Goal: Task Accomplishment & Management: Use online tool/utility

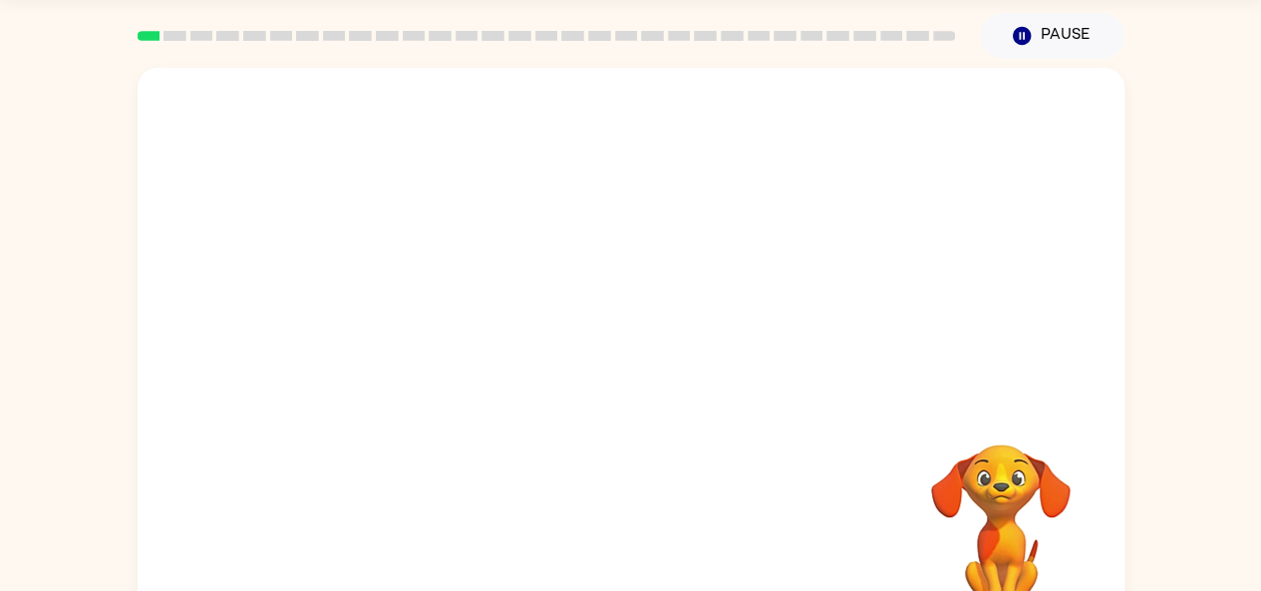
scroll to position [110, 0]
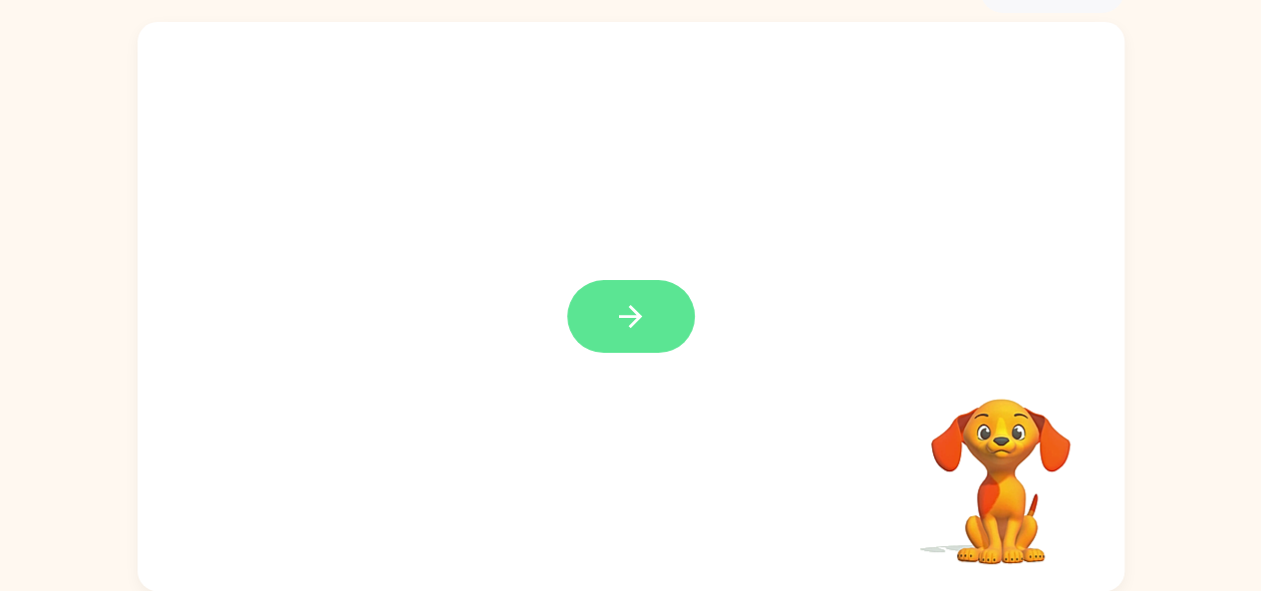
click at [627, 301] on icon "button" at bounding box center [630, 316] width 35 height 35
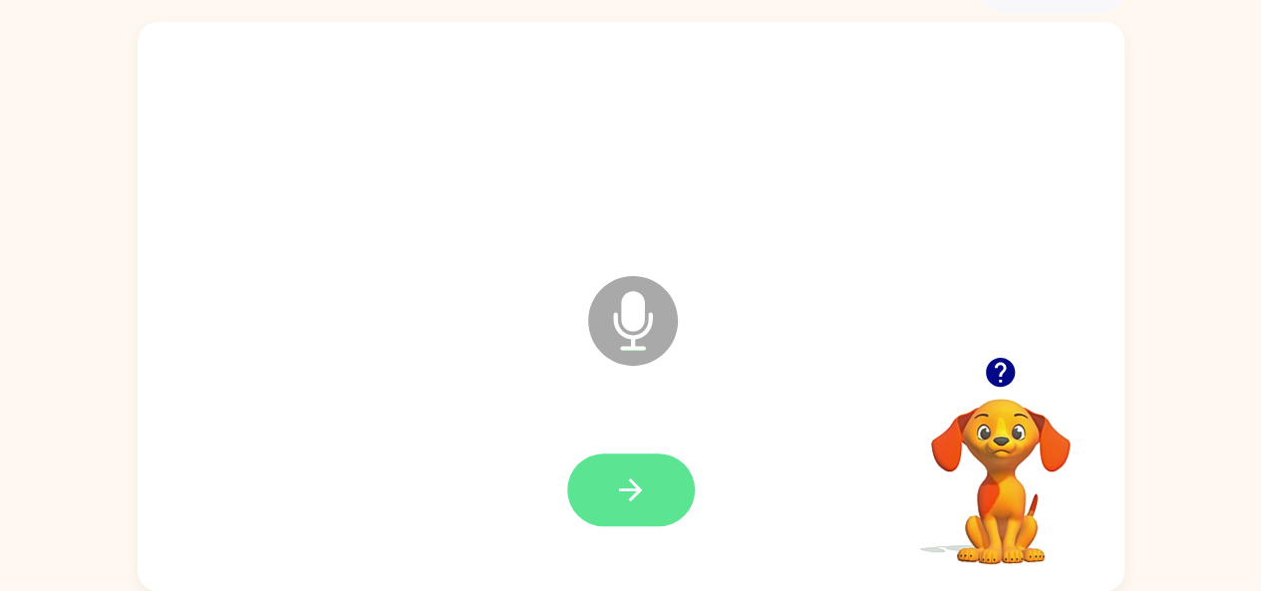
click at [642, 503] on icon "button" at bounding box center [630, 489] width 35 height 35
click at [606, 477] on button "button" at bounding box center [631, 490] width 128 height 73
click at [634, 486] on icon "button" at bounding box center [630, 489] width 35 height 35
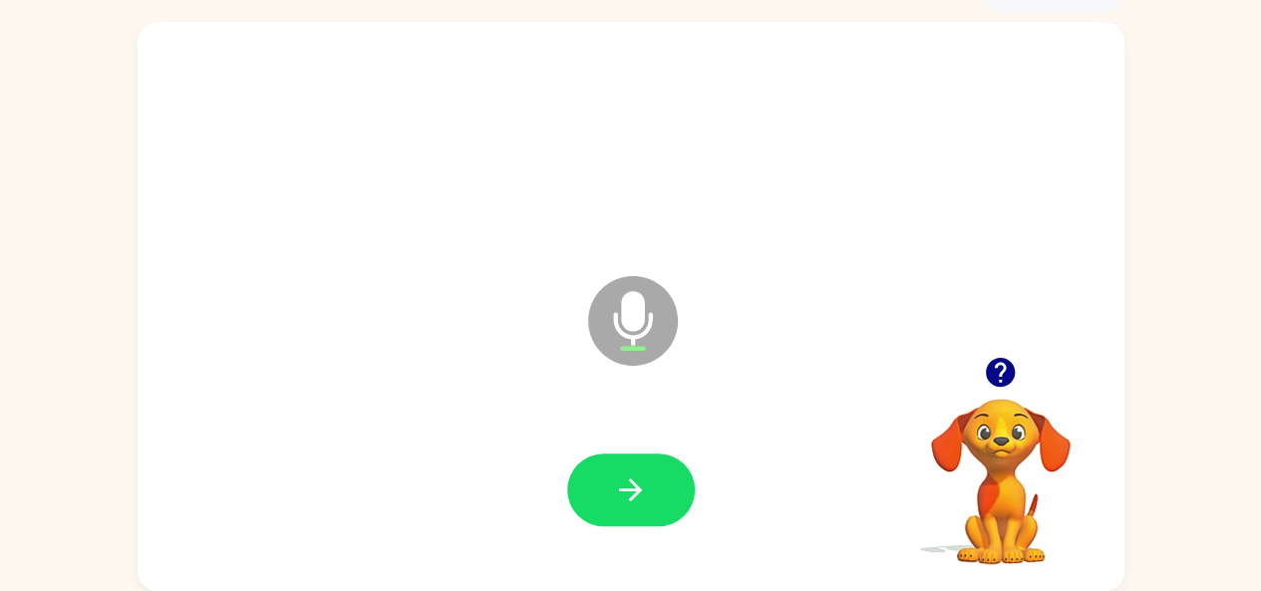
drag, startPoint x: 634, startPoint y: 486, endPoint x: 622, endPoint y: 487, distance: 12.0
click at [626, 486] on icon "button" at bounding box center [630, 489] width 35 height 35
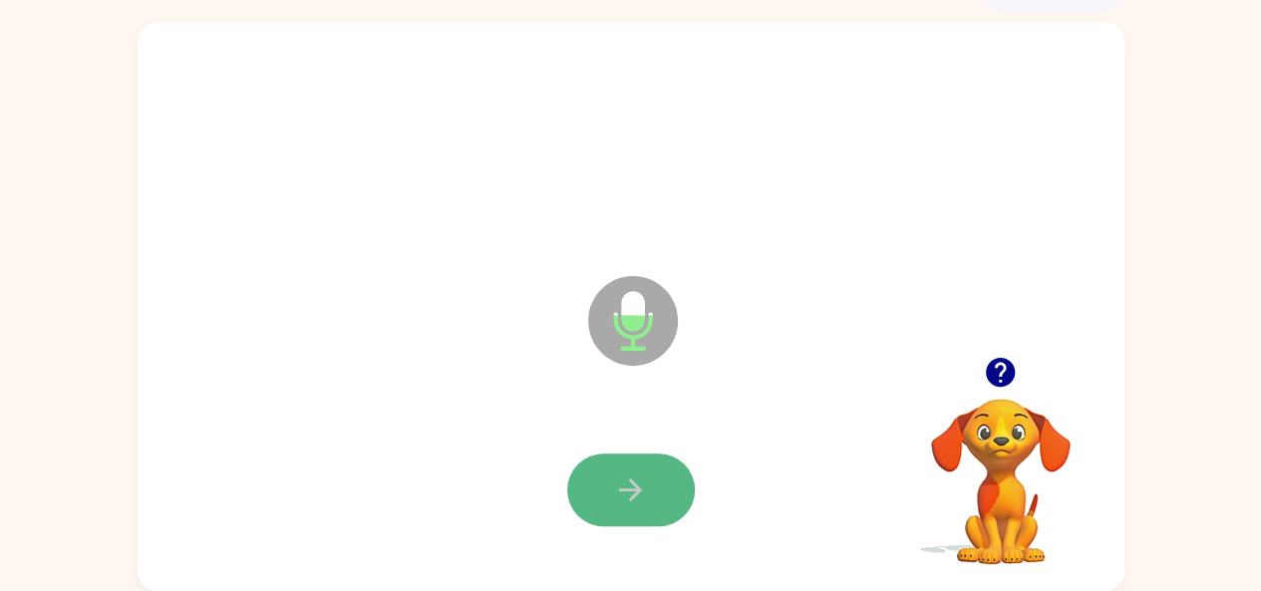
click at [634, 472] on icon "button" at bounding box center [630, 489] width 35 height 35
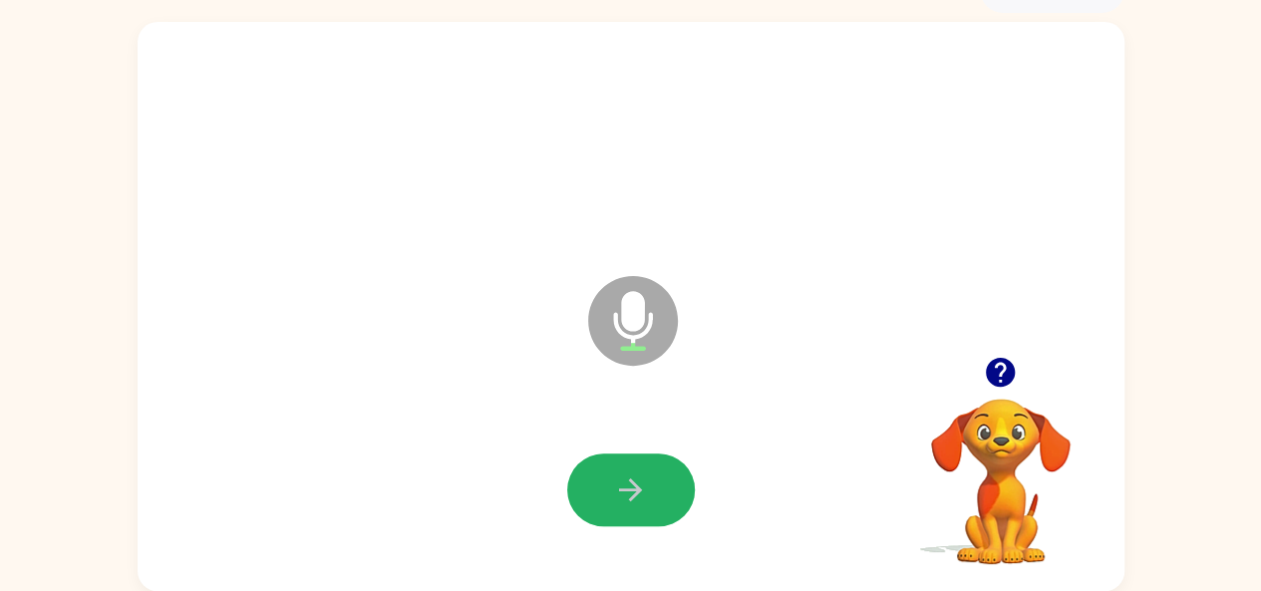
click at [622, 489] on icon "button" at bounding box center [630, 489] width 23 height 23
click at [620, 489] on icon "button" at bounding box center [630, 489] width 23 height 23
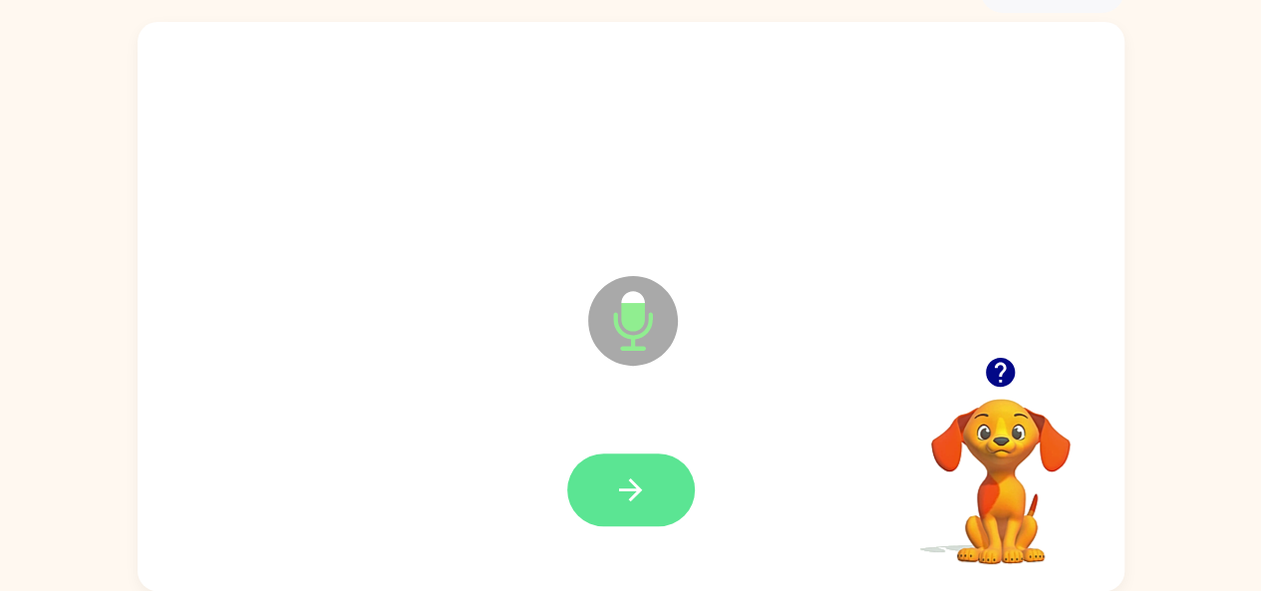
click at [613, 477] on icon "button" at bounding box center [630, 489] width 35 height 35
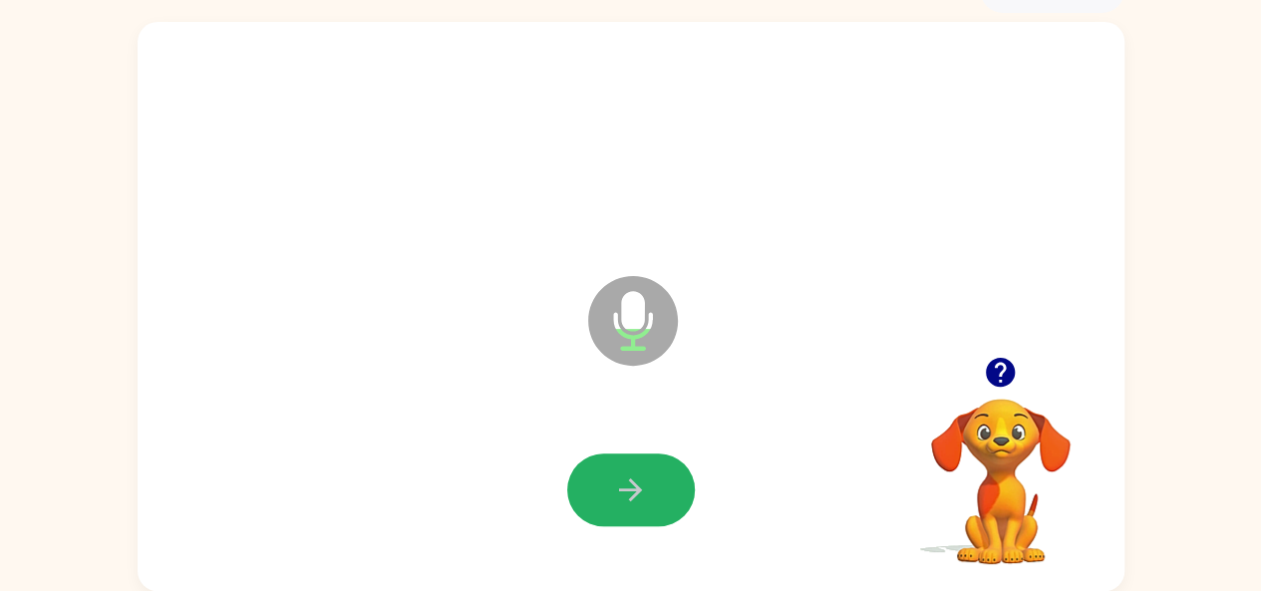
click at [604, 477] on button "button" at bounding box center [631, 490] width 128 height 73
click at [640, 469] on button "button" at bounding box center [631, 490] width 128 height 73
click at [644, 481] on icon "button" at bounding box center [630, 489] width 35 height 35
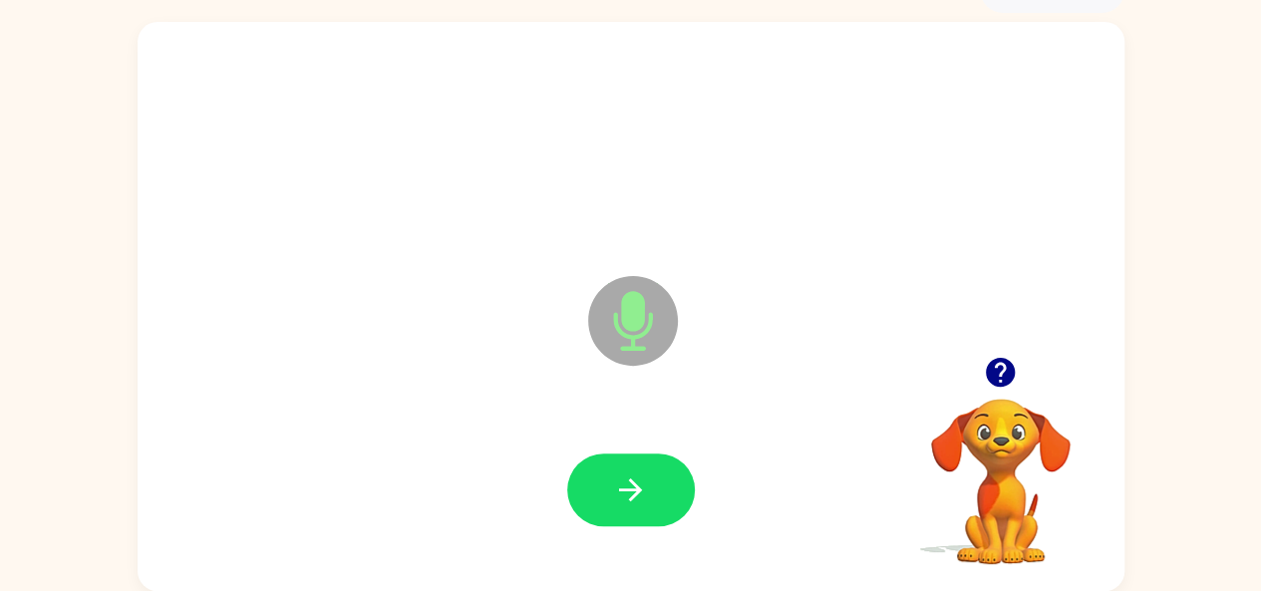
click at [643, 481] on icon "button" at bounding box center [630, 489] width 35 height 35
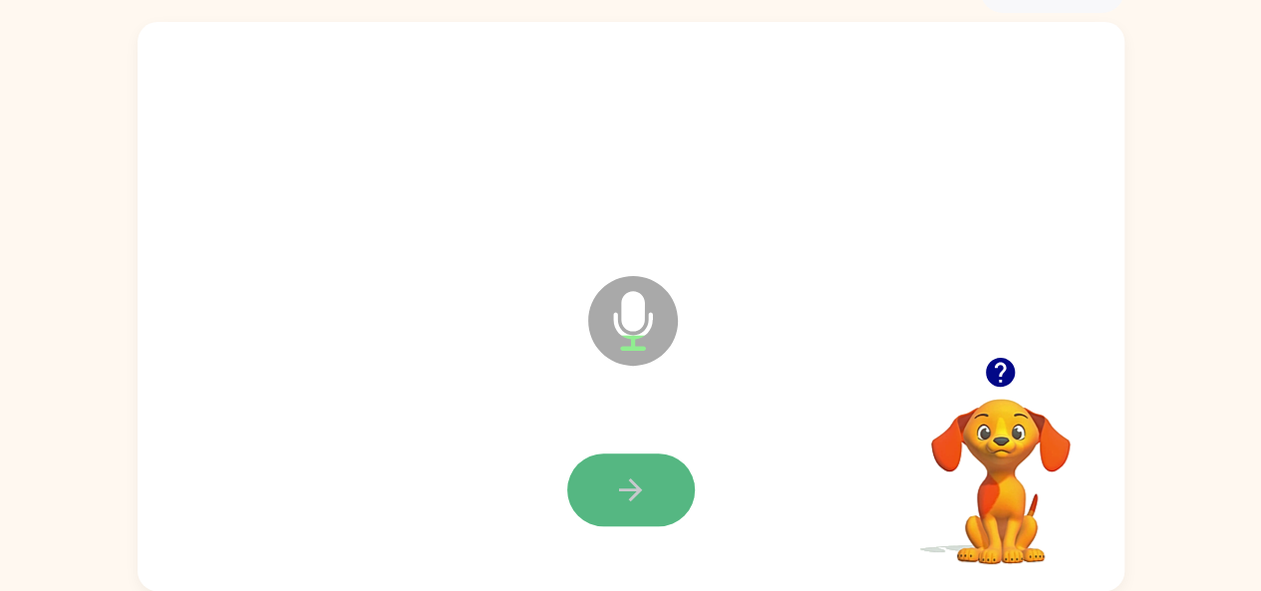
click at [635, 485] on icon "button" at bounding box center [630, 489] width 23 height 23
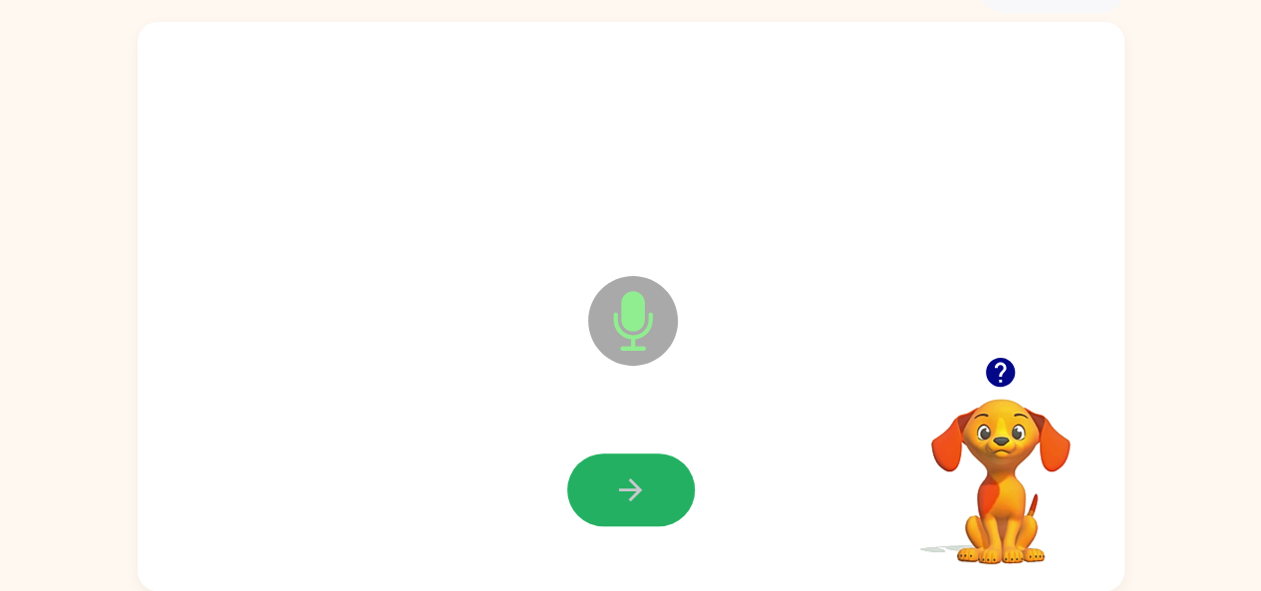
click at [636, 485] on icon "button" at bounding box center [630, 489] width 23 height 23
click at [625, 483] on icon "button" at bounding box center [630, 489] width 35 height 35
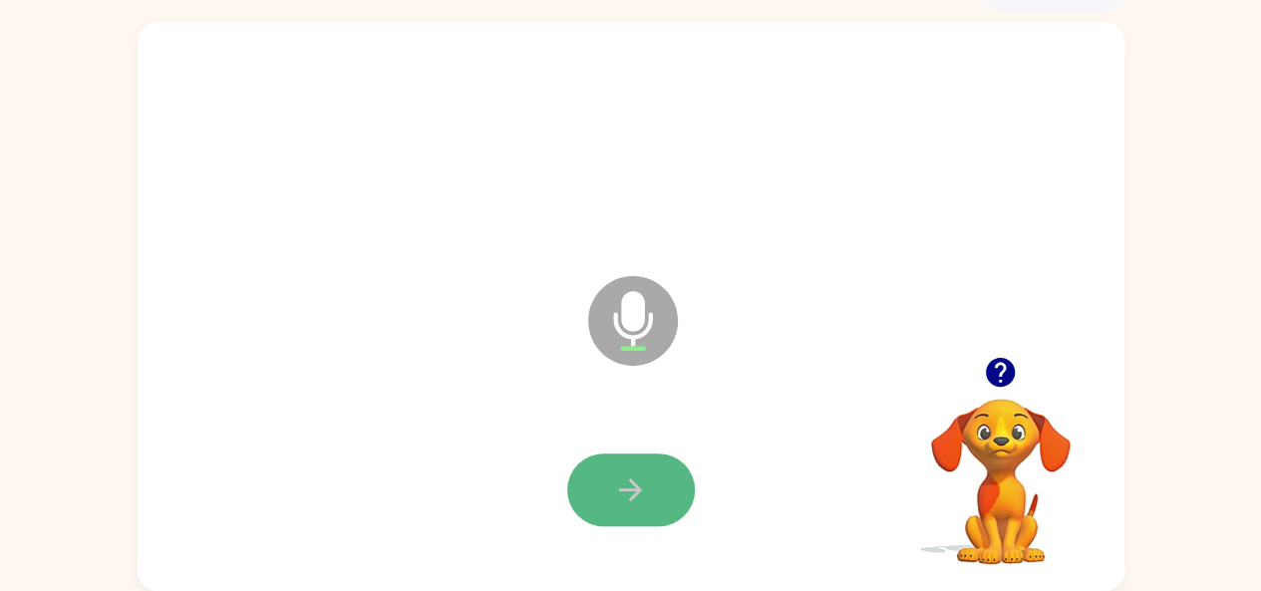
click at [616, 485] on icon "button" at bounding box center [630, 489] width 35 height 35
drag, startPoint x: 616, startPoint y: 485, endPoint x: 576, endPoint y: 496, distance: 41.4
click at [576, 496] on button "button" at bounding box center [631, 490] width 128 height 73
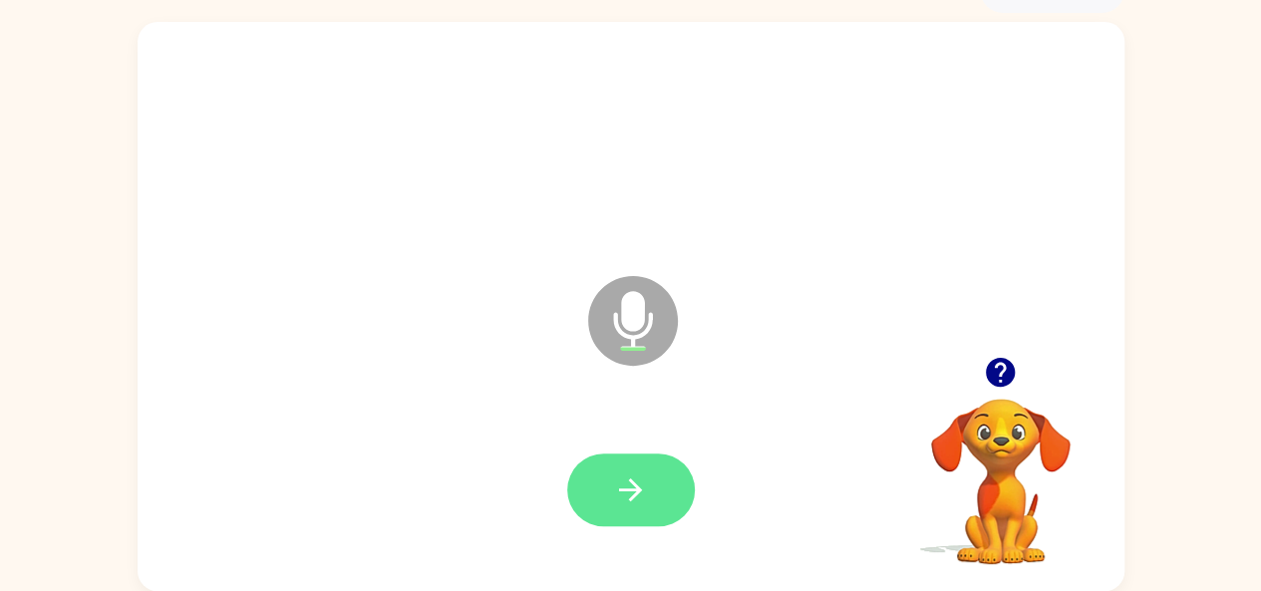
click at [626, 466] on button "button" at bounding box center [631, 490] width 128 height 73
click at [626, 467] on button "button" at bounding box center [631, 490] width 128 height 73
click at [626, 466] on button "button" at bounding box center [631, 490] width 128 height 73
click at [593, 468] on button "button" at bounding box center [631, 490] width 128 height 73
click at [594, 493] on button "button" at bounding box center [631, 490] width 128 height 73
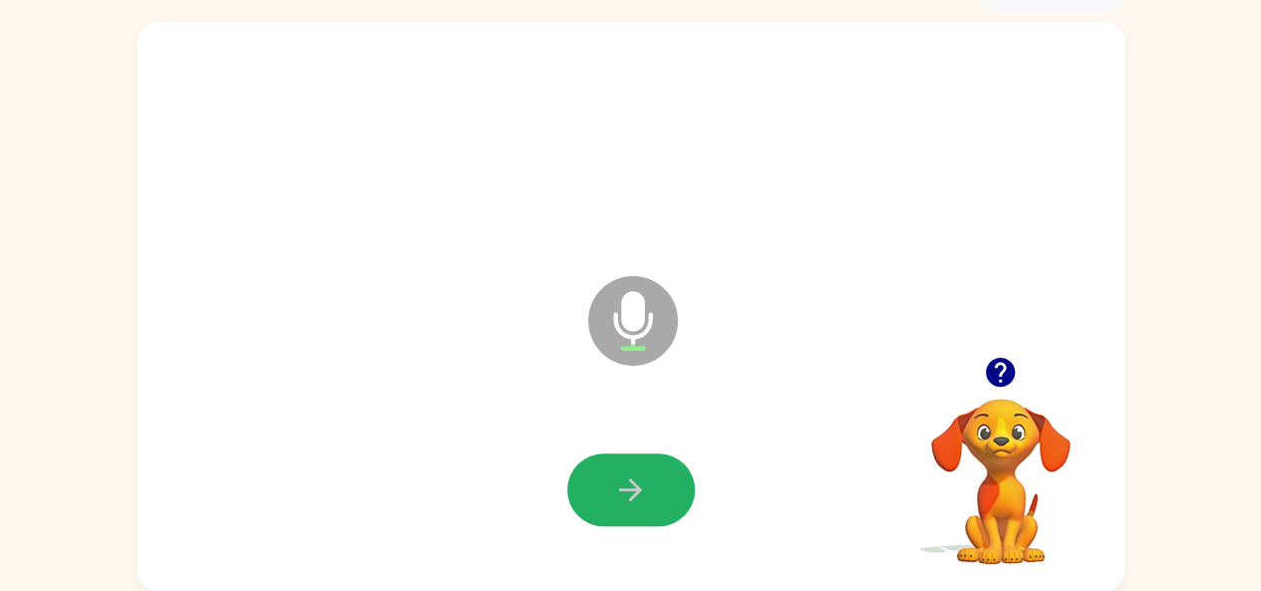
click at [592, 493] on button "button" at bounding box center [631, 490] width 128 height 73
click at [632, 490] on icon "button" at bounding box center [630, 489] width 23 height 23
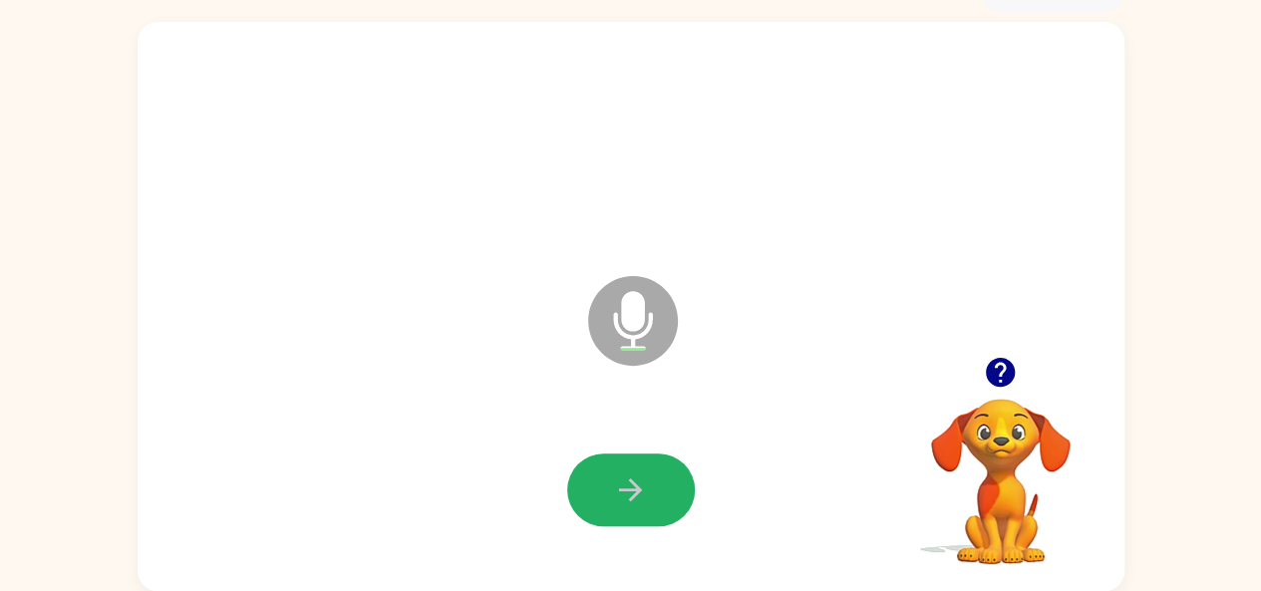
click at [632, 490] on icon "button" at bounding box center [630, 489] width 23 height 23
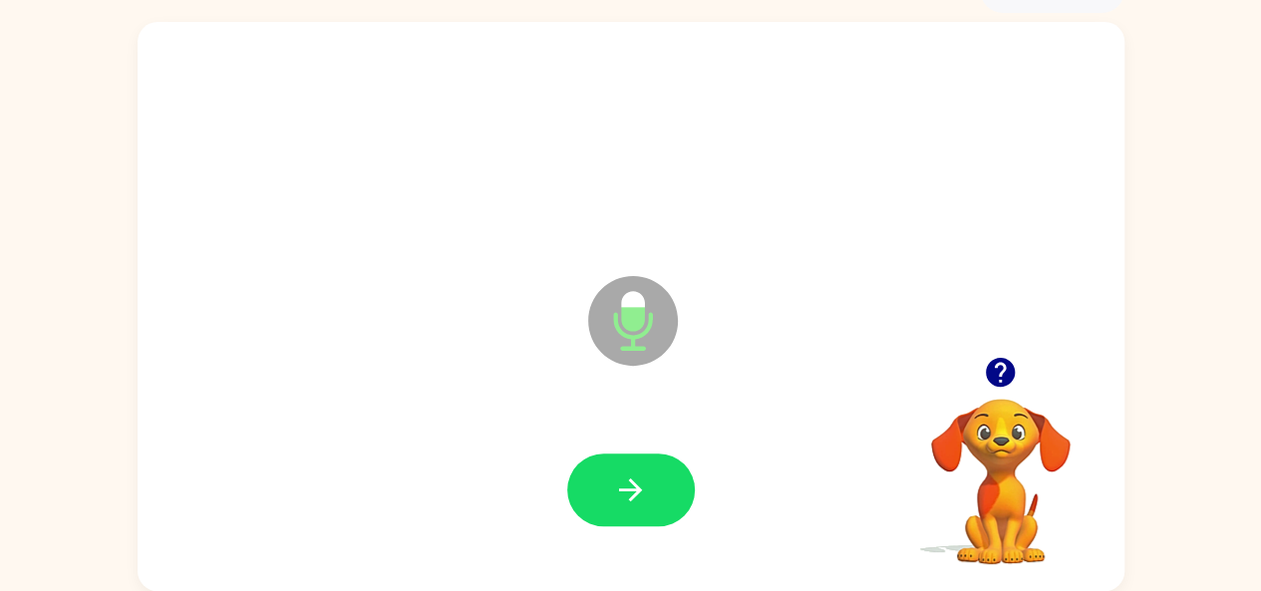
click at [632, 490] on icon "button" at bounding box center [630, 489] width 23 height 23
click at [632, 491] on icon "button" at bounding box center [630, 489] width 35 height 35
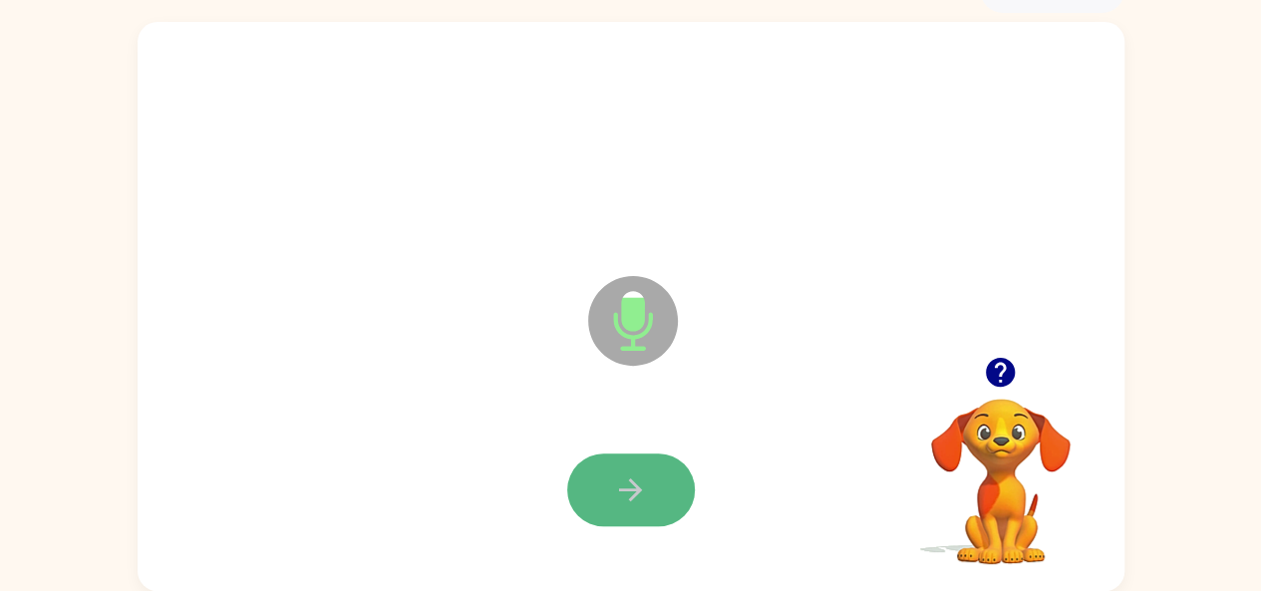
click at [636, 485] on icon "button" at bounding box center [630, 489] width 23 height 23
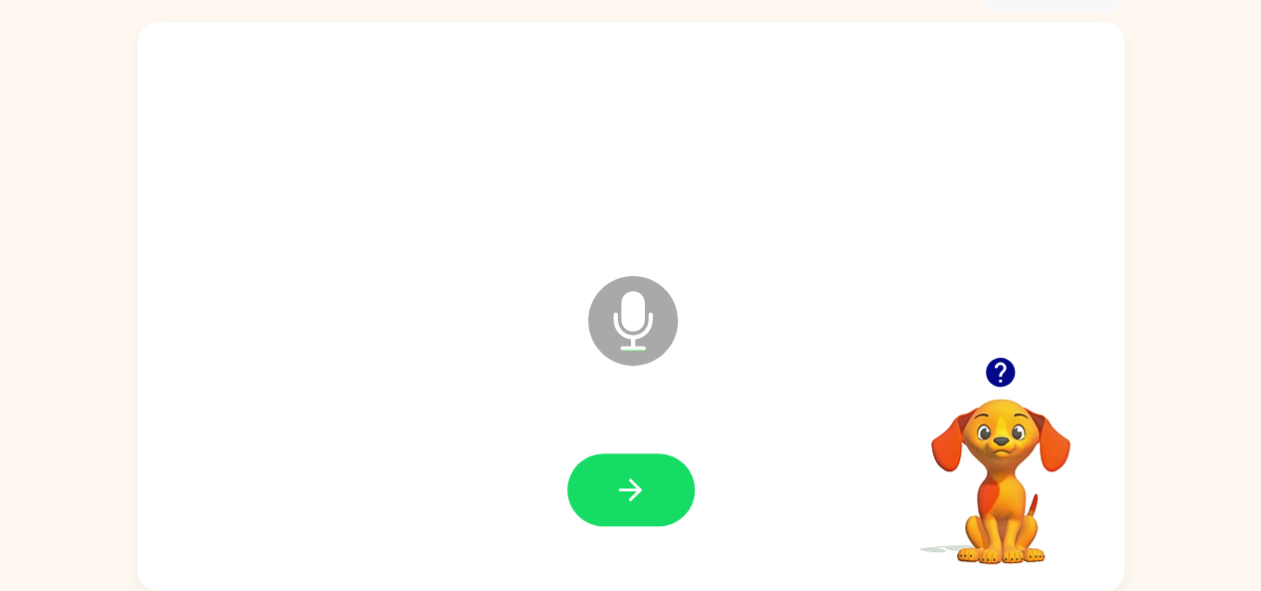
click at [636, 484] on icon "button" at bounding box center [630, 489] width 23 height 23
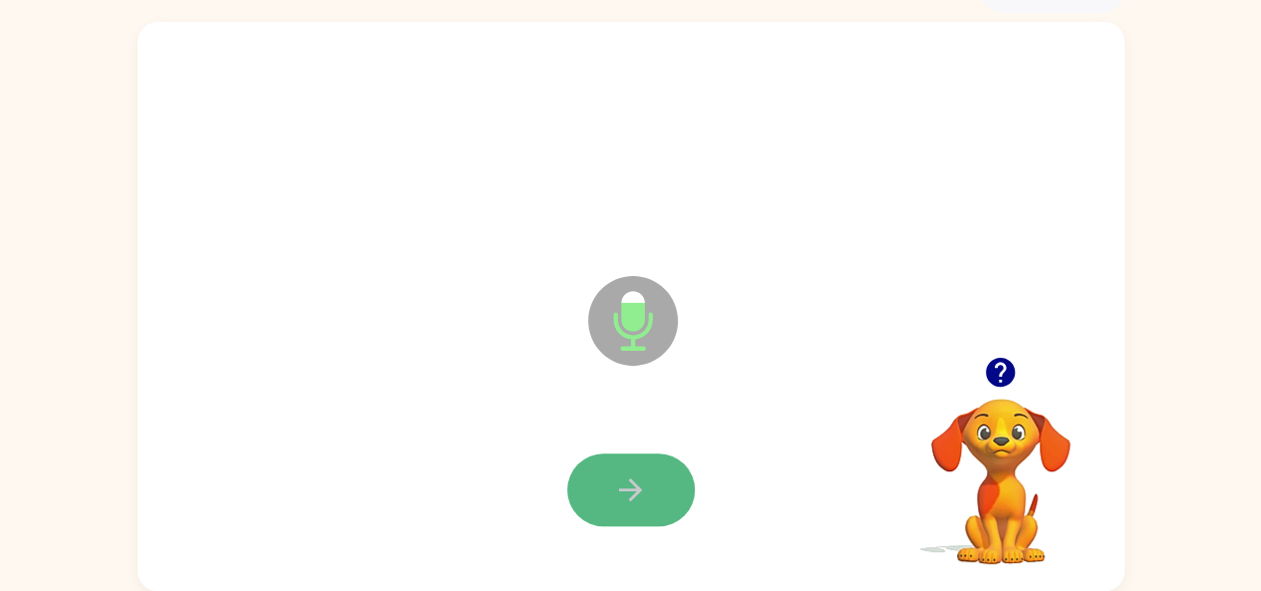
click at [656, 483] on button "button" at bounding box center [631, 490] width 128 height 73
click at [620, 489] on icon "button" at bounding box center [630, 489] width 23 height 23
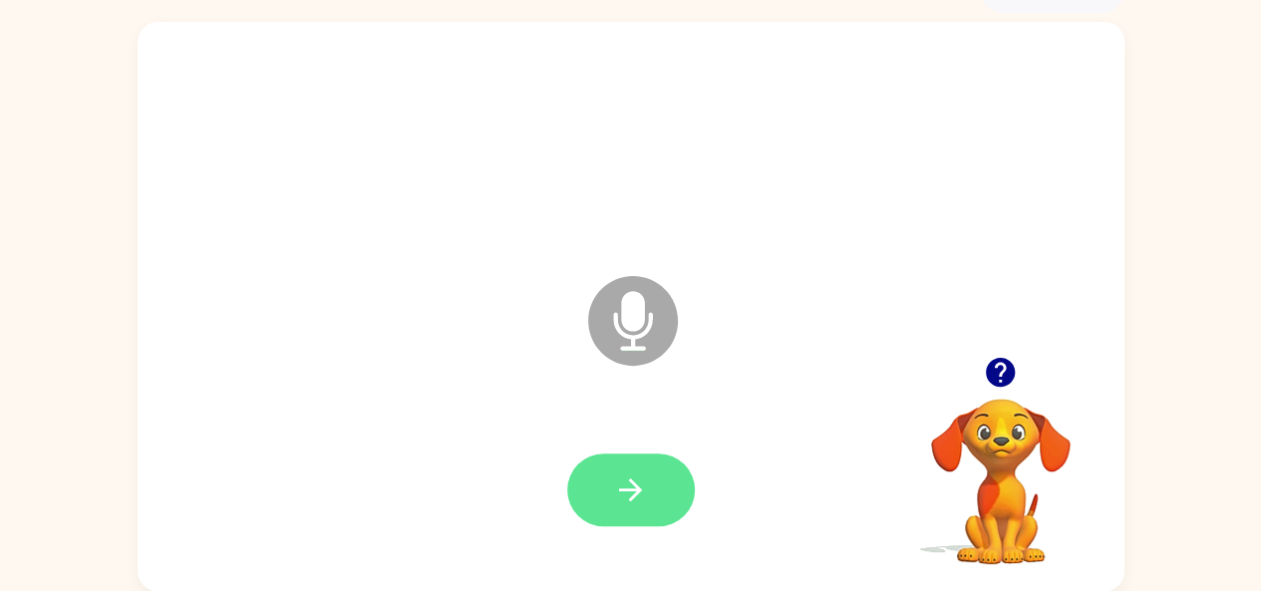
click at [638, 489] on icon "button" at bounding box center [630, 489] width 23 height 23
click at [639, 489] on icon "button" at bounding box center [630, 489] width 23 height 23
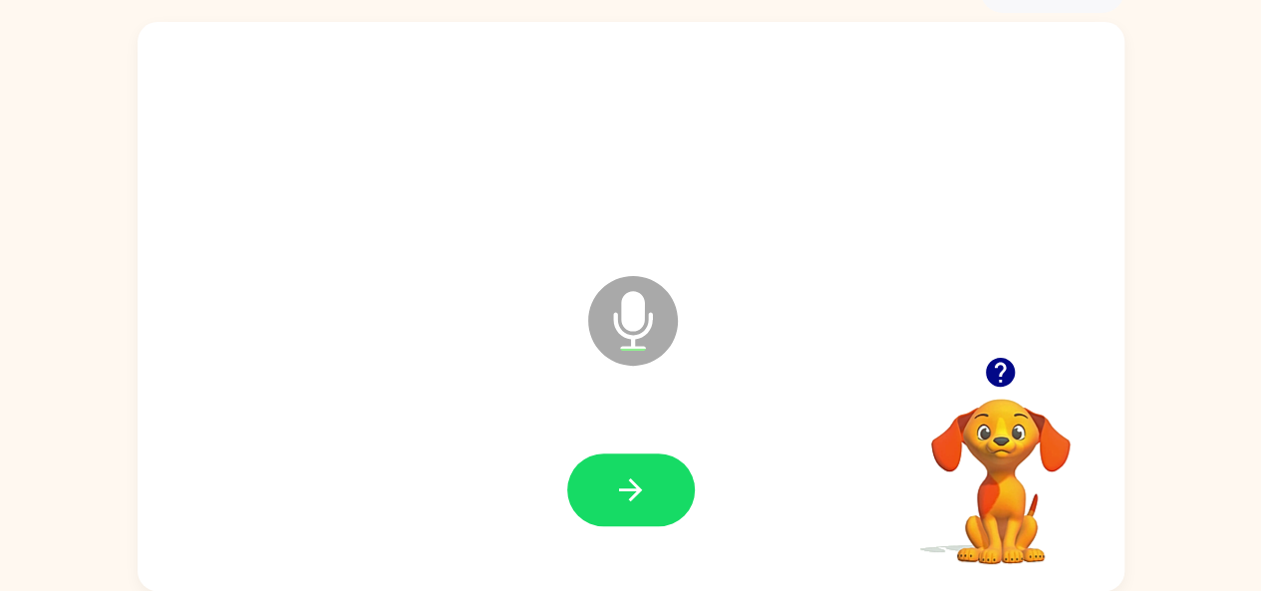
click at [640, 489] on icon "button" at bounding box center [630, 489] width 23 height 23
click at [639, 489] on icon "button" at bounding box center [630, 489] width 23 height 23
click at [637, 489] on icon "button" at bounding box center [630, 489] width 23 height 23
click at [620, 489] on icon "button" at bounding box center [630, 489] width 23 height 23
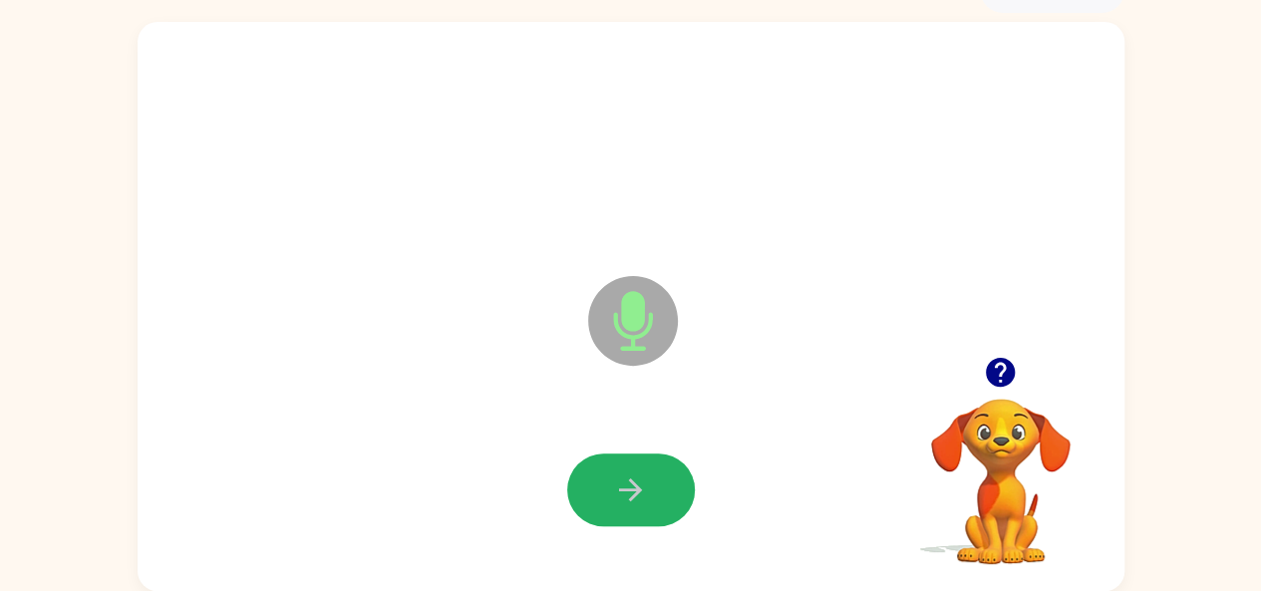
click at [617, 491] on icon "button" at bounding box center [630, 489] width 35 height 35
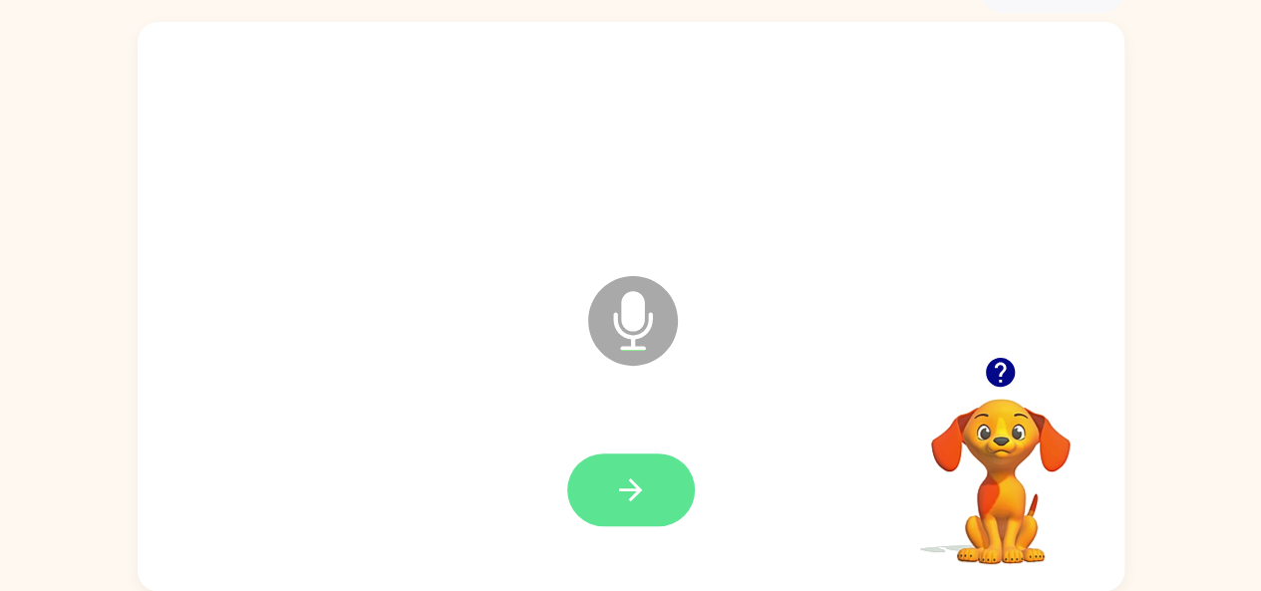
click at [624, 485] on icon "button" at bounding box center [630, 489] width 35 height 35
click at [604, 475] on button "button" at bounding box center [631, 490] width 128 height 73
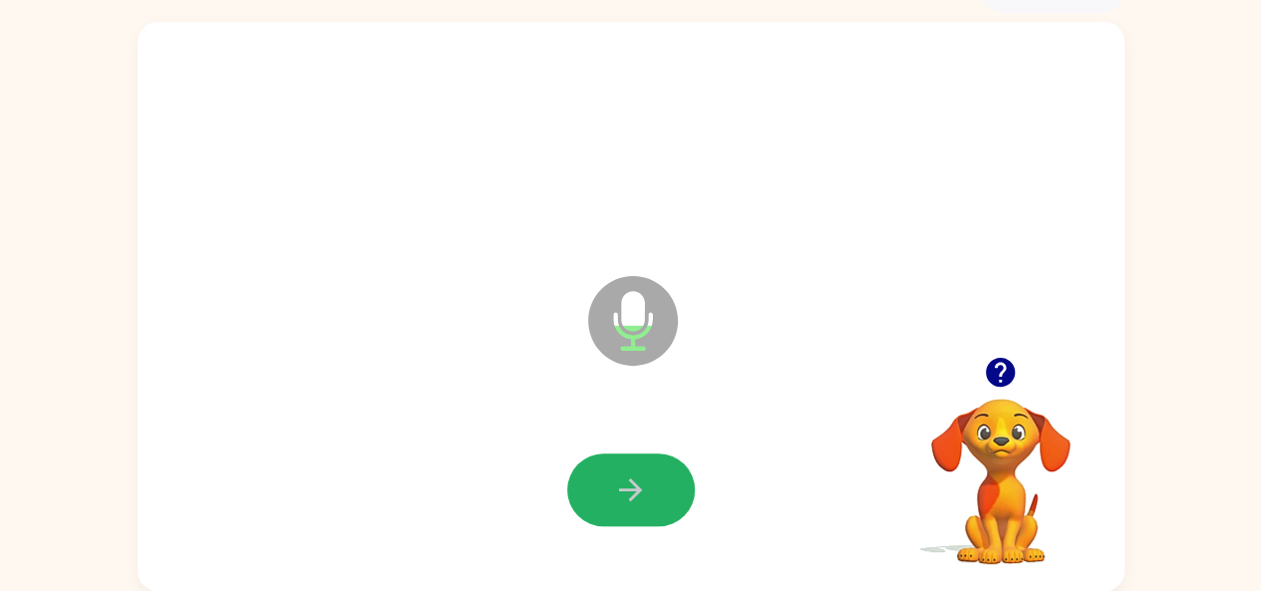
click at [604, 475] on button "button" at bounding box center [631, 490] width 128 height 73
click at [613, 472] on icon "button" at bounding box center [630, 489] width 35 height 35
click at [632, 481] on icon "button" at bounding box center [630, 489] width 23 height 23
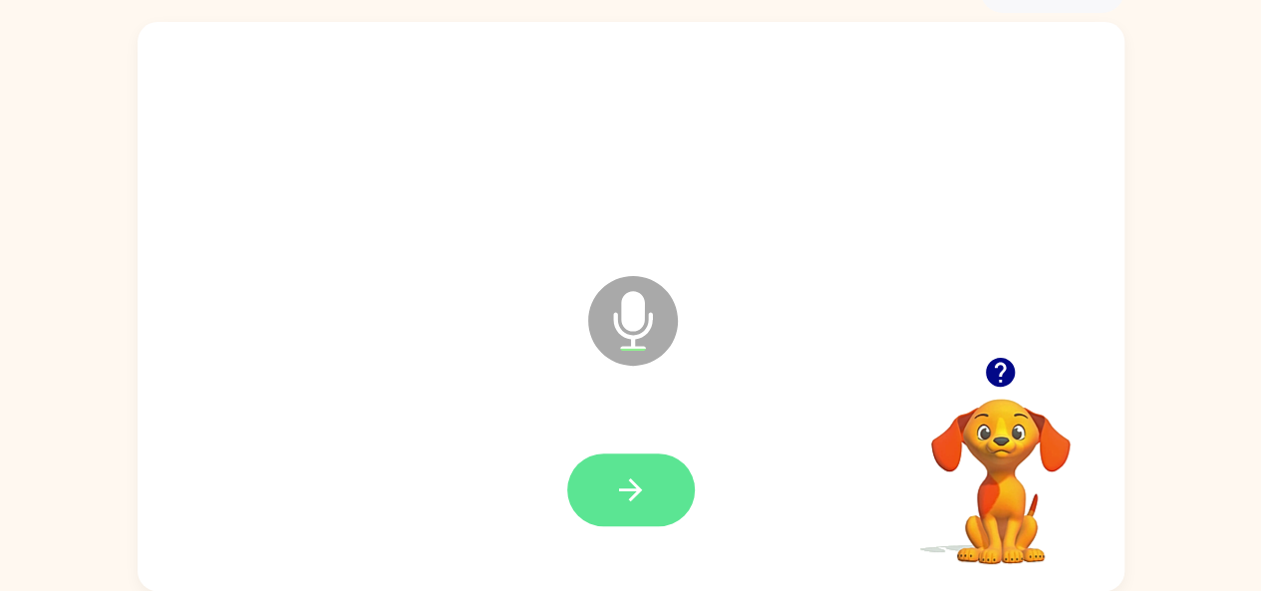
click at [620, 481] on icon "button" at bounding box center [630, 489] width 35 height 35
click at [598, 491] on button "button" at bounding box center [631, 490] width 128 height 73
click at [596, 470] on button "button" at bounding box center [631, 490] width 128 height 73
click at [617, 483] on icon "button" at bounding box center [630, 489] width 35 height 35
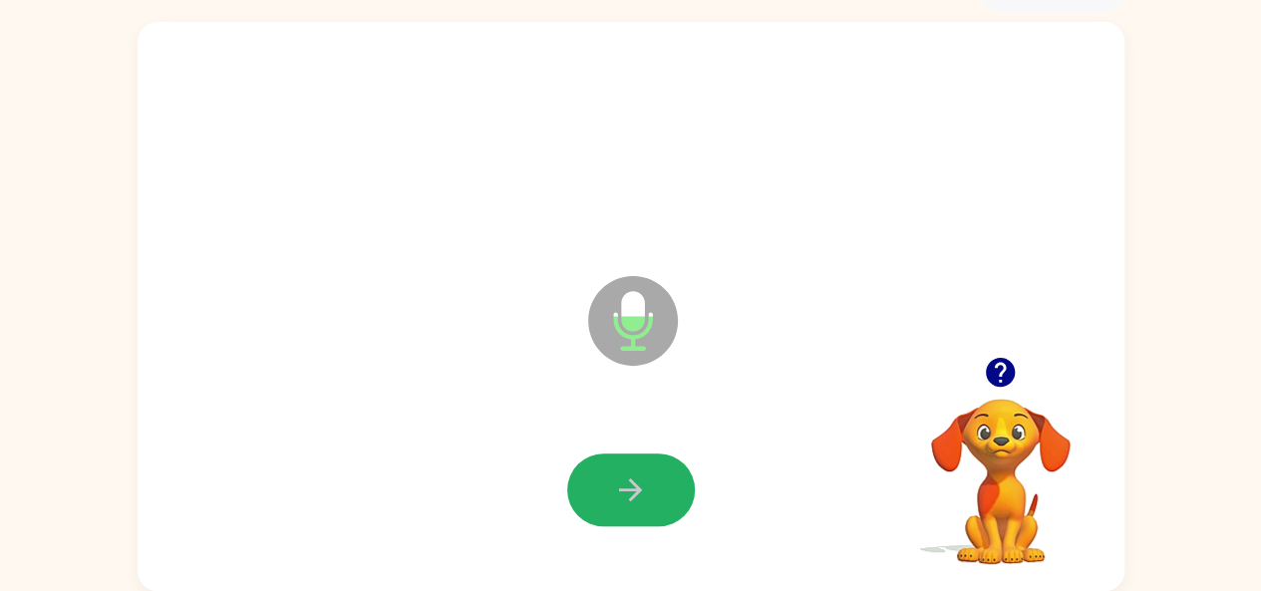
click at [617, 483] on icon "button" at bounding box center [630, 489] width 35 height 35
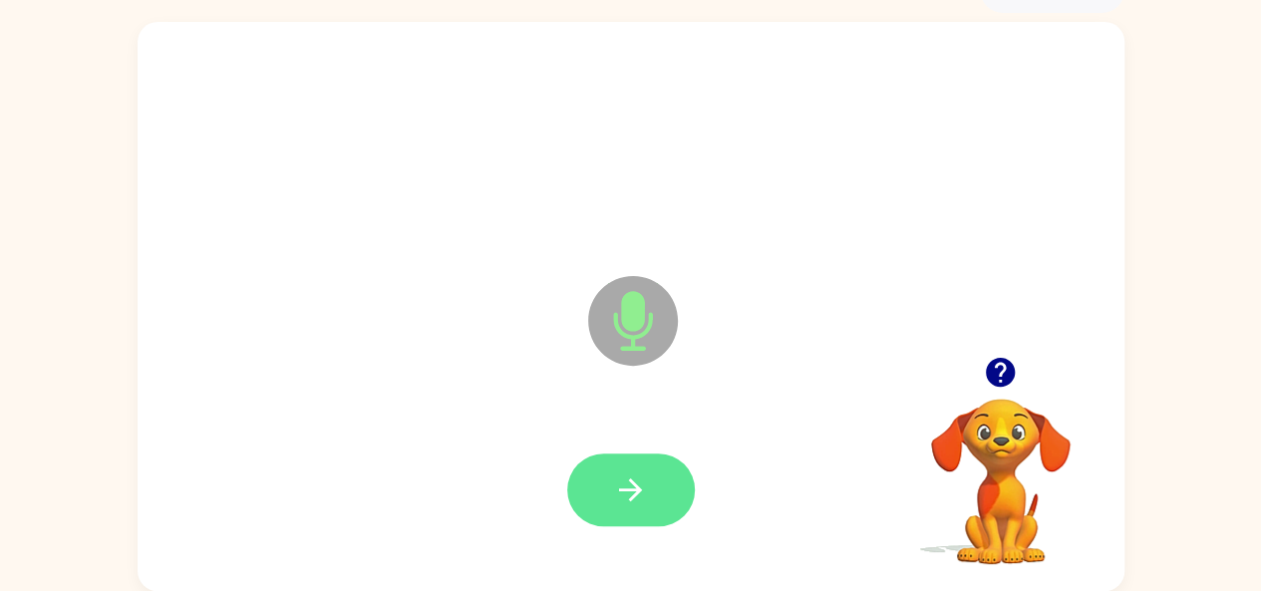
click at [617, 483] on icon "button" at bounding box center [630, 489] width 35 height 35
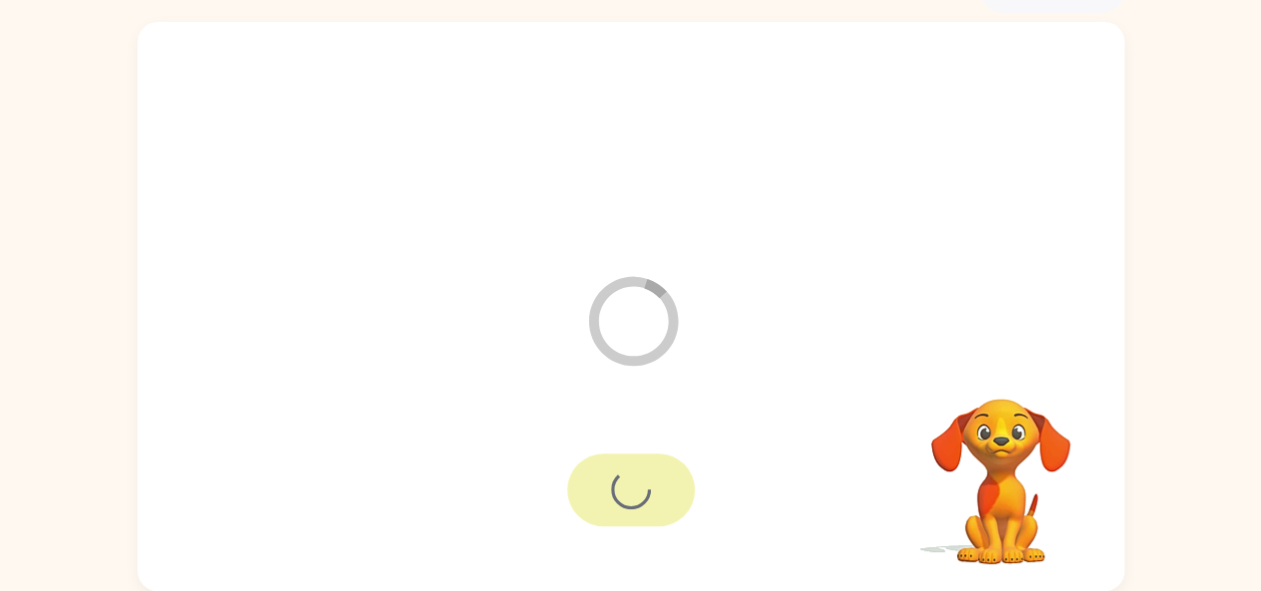
scroll to position [74, 0]
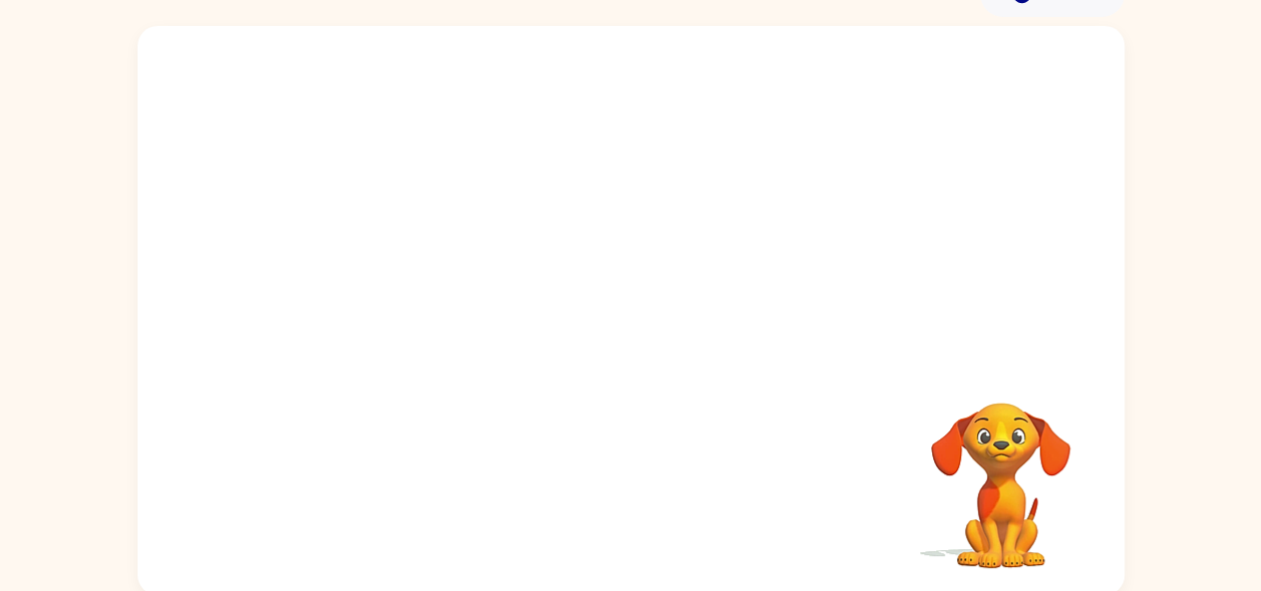
scroll to position [110, 0]
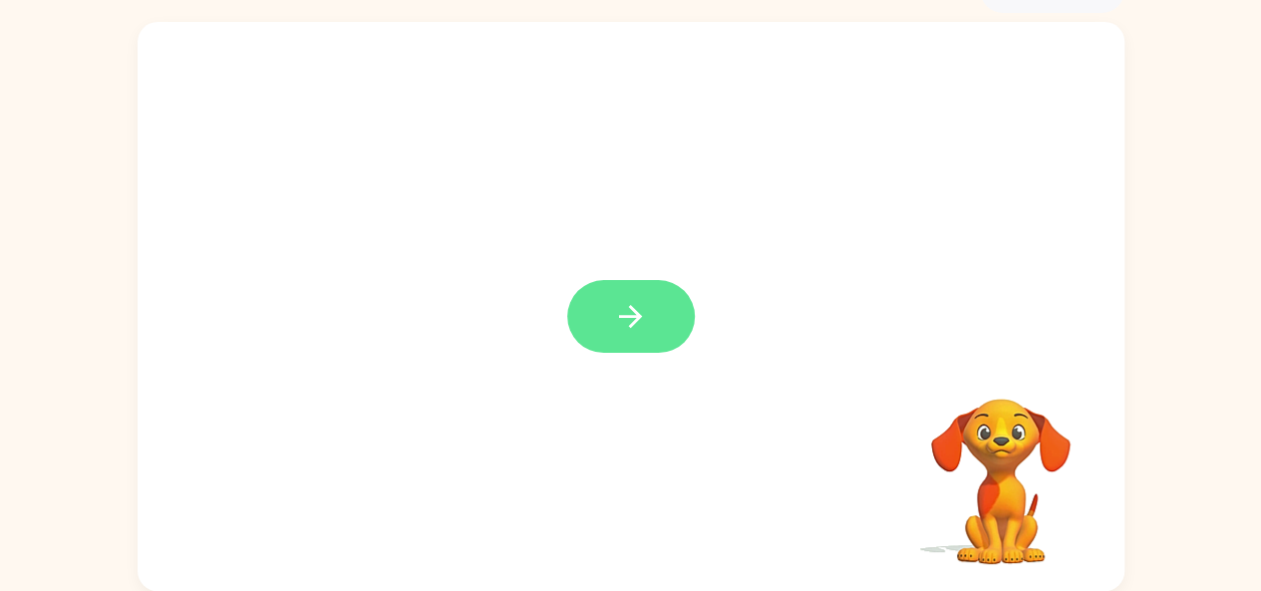
click at [614, 313] on icon "button" at bounding box center [630, 316] width 35 height 35
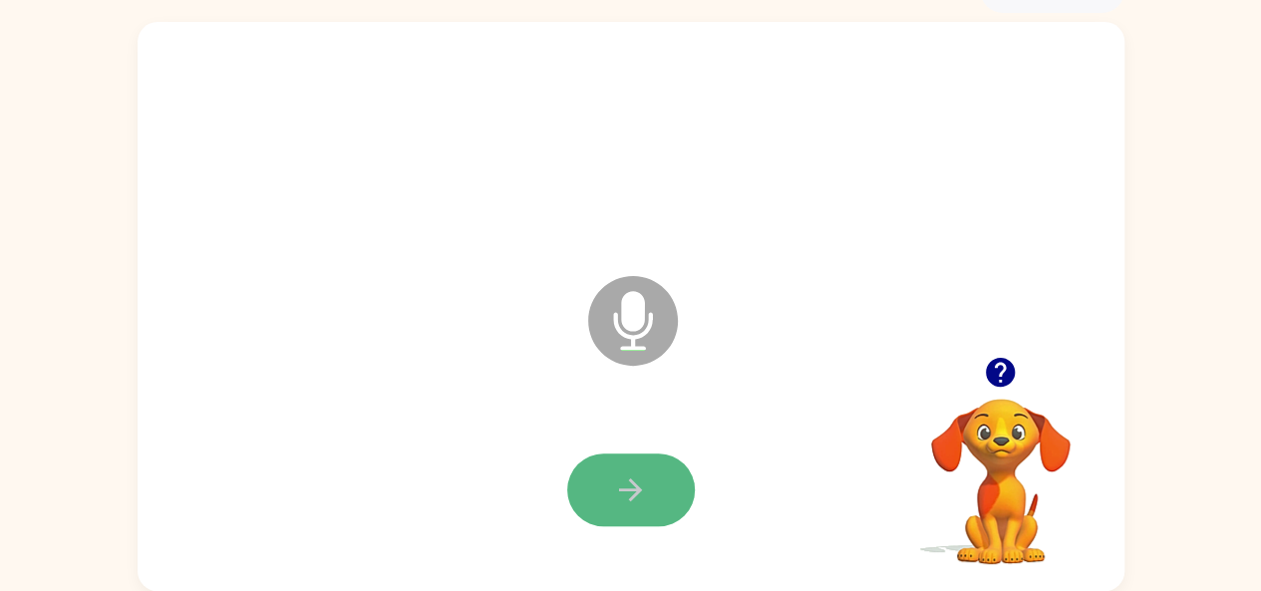
click at [614, 519] on button "button" at bounding box center [631, 490] width 128 height 73
click at [626, 496] on icon "button" at bounding box center [630, 489] width 35 height 35
click at [625, 499] on icon "button" at bounding box center [630, 489] width 35 height 35
click at [616, 531] on div at bounding box center [630, 490] width 947 height 163
click at [604, 477] on button "button" at bounding box center [631, 490] width 128 height 73
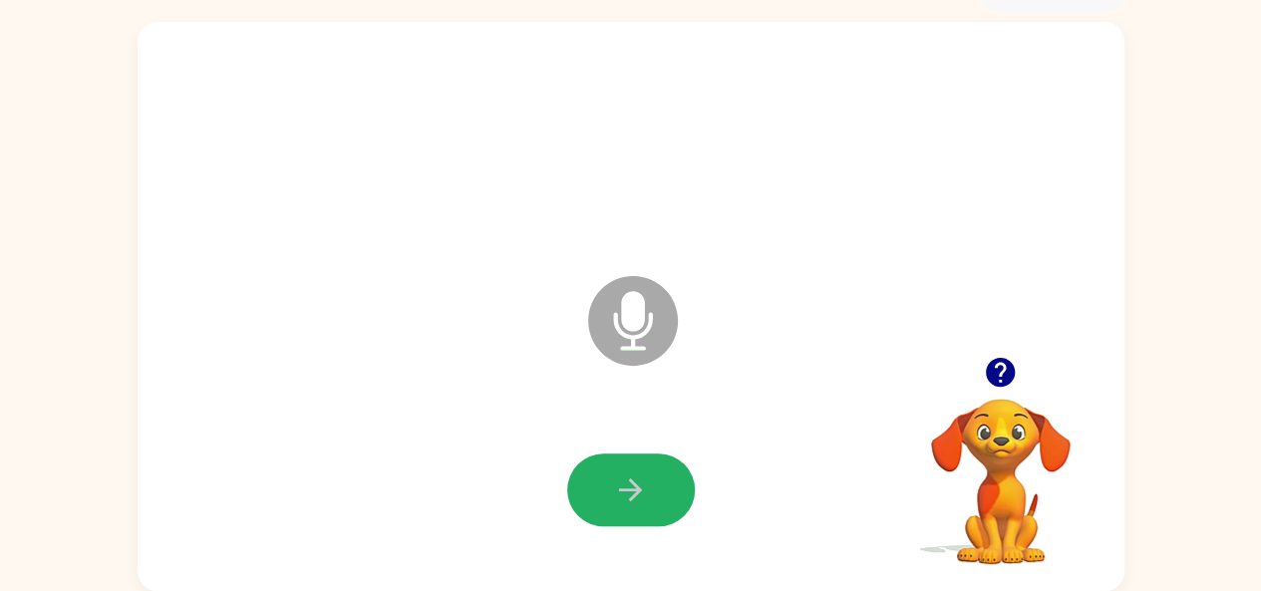
click at [604, 477] on button "button" at bounding box center [631, 490] width 128 height 73
click at [579, 471] on button "button" at bounding box center [631, 490] width 128 height 73
click at [600, 472] on button "button" at bounding box center [631, 490] width 128 height 73
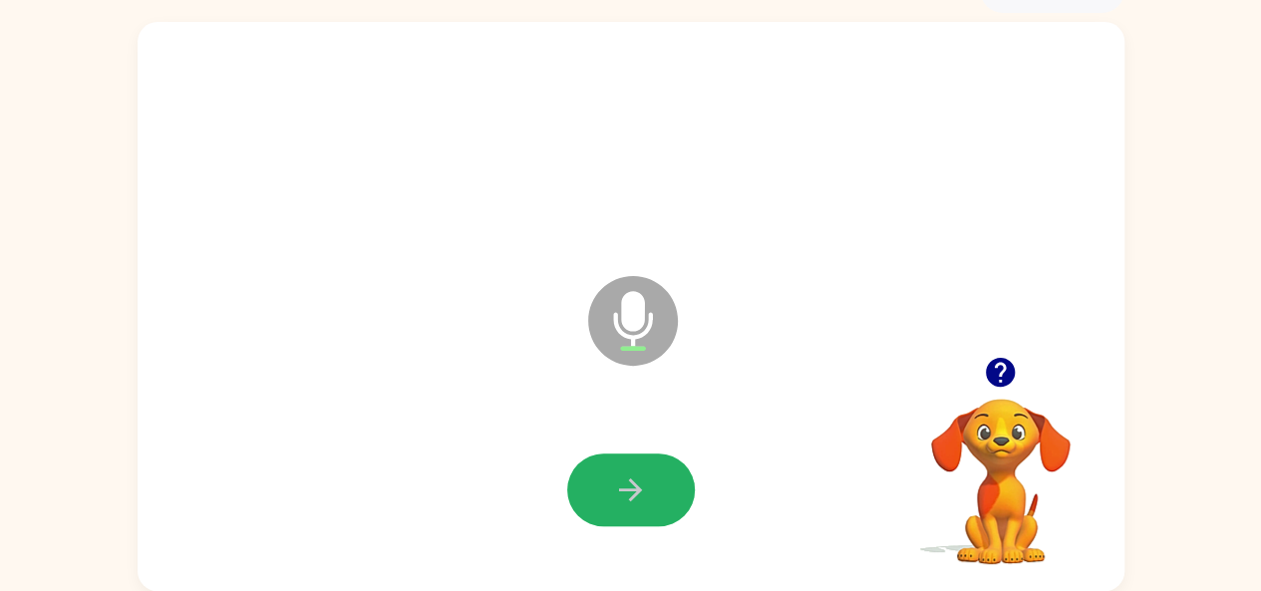
click at [600, 472] on button "button" at bounding box center [631, 490] width 128 height 73
click at [601, 472] on button "button" at bounding box center [631, 490] width 128 height 73
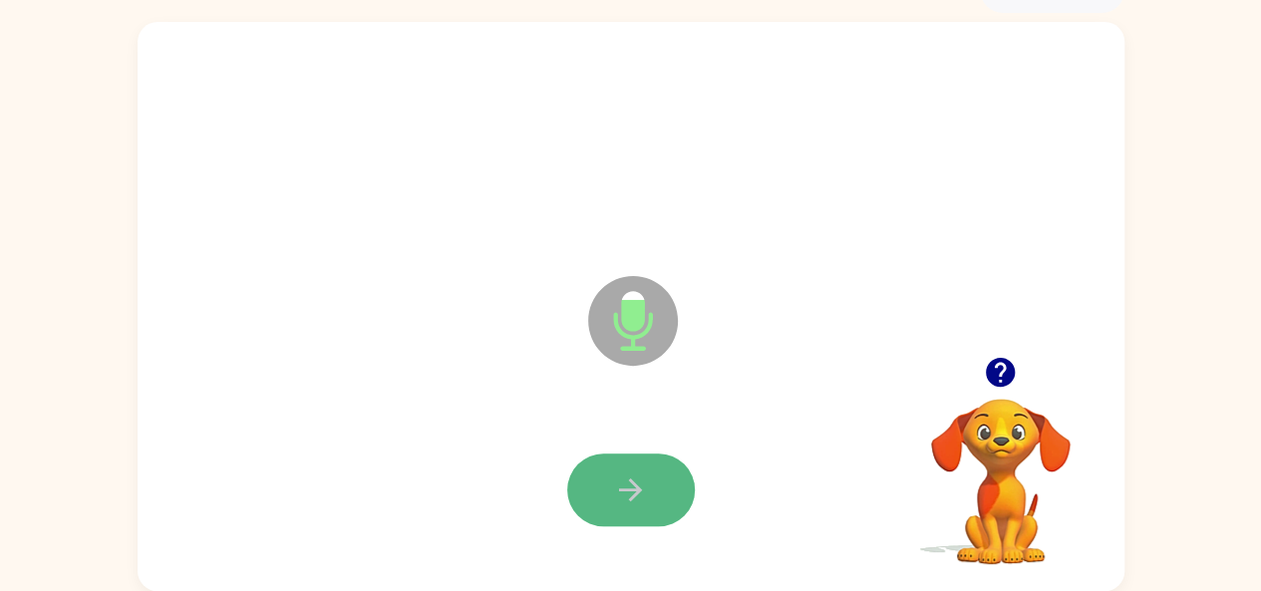
click at [600, 473] on button "button" at bounding box center [631, 490] width 128 height 73
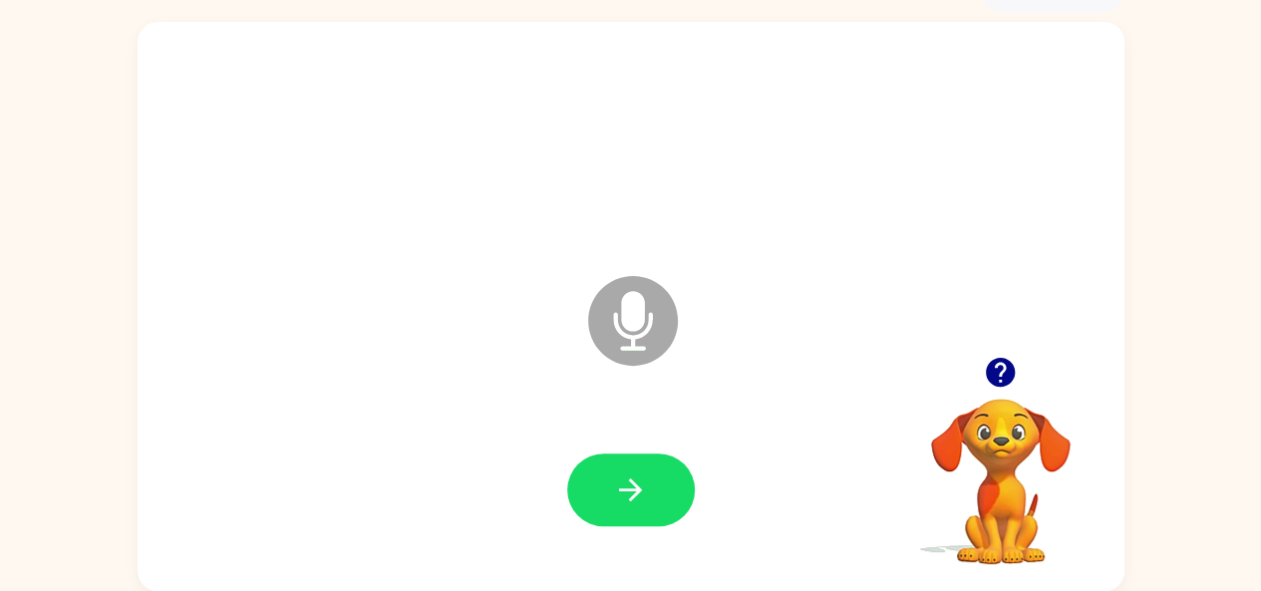
click at [600, 473] on button "button" at bounding box center [631, 490] width 128 height 73
click at [602, 471] on button "button" at bounding box center [631, 490] width 128 height 73
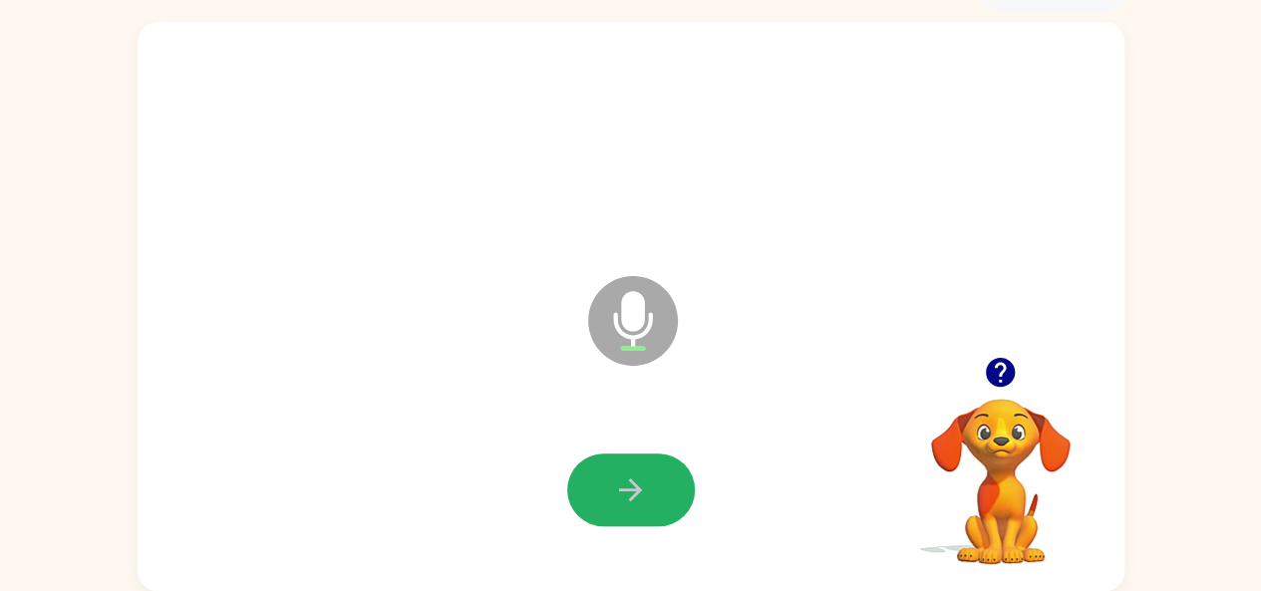
click at [602, 471] on button "button" at bounding box center [631, 490] width 128 height 73
click at [629, 472] on icon "button" at bounding box center [630, 489] width 35 height 35
click at [633, 472] on icon "button" at bounding box center [630, 489] width 35 height 35
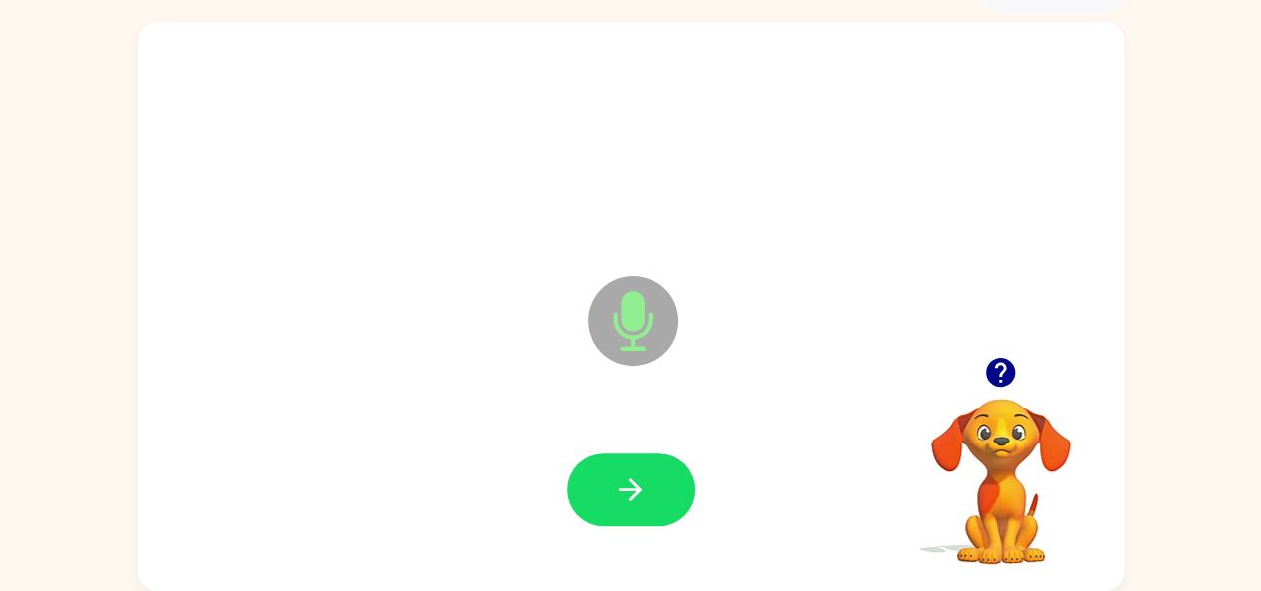
click at [633, 472] on icon "button" at bounding box center [630, 489] width 35 height 35
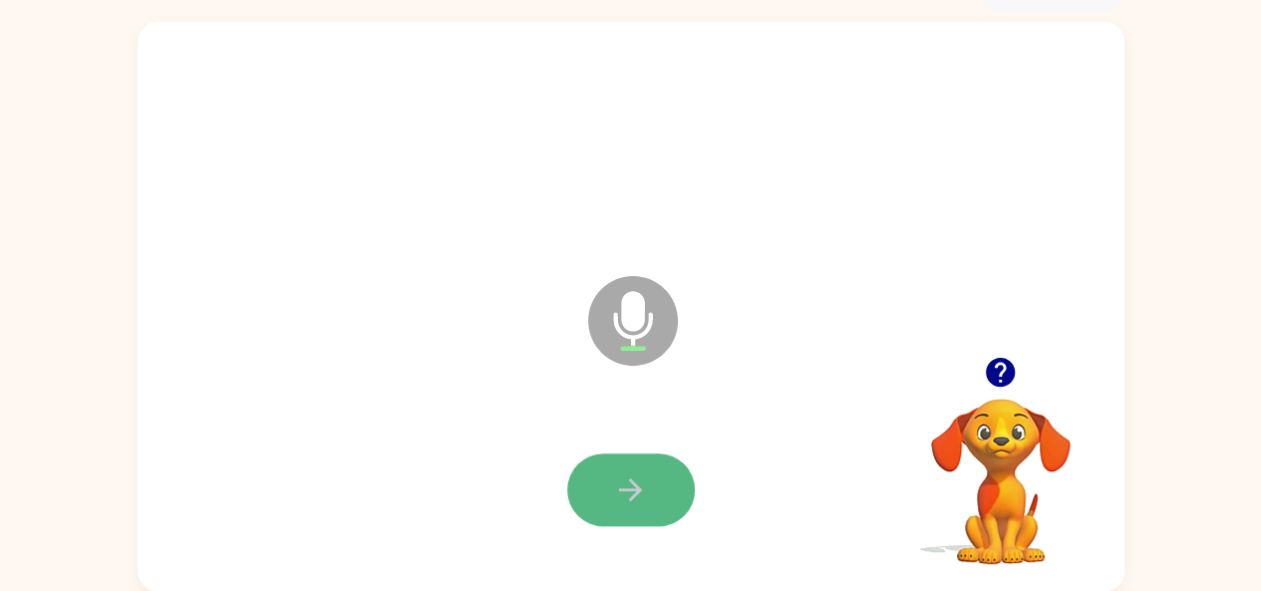
click at [631, 473] on icon "button" at bounding box center [630, 489] width 35 height 35
click at [631, 471] on button "button" at bounding box center [631, 490] width 128 height 73
click at [642, 483] on icon "button" at bounding box center [630, 489] width 35 height 35
click at [642, 484] on icon "button" at bounding box center [630, 489] width 35 height 35
click at [638, 485] on icon "button" at bounding box center [630, 489] width 35 height 35
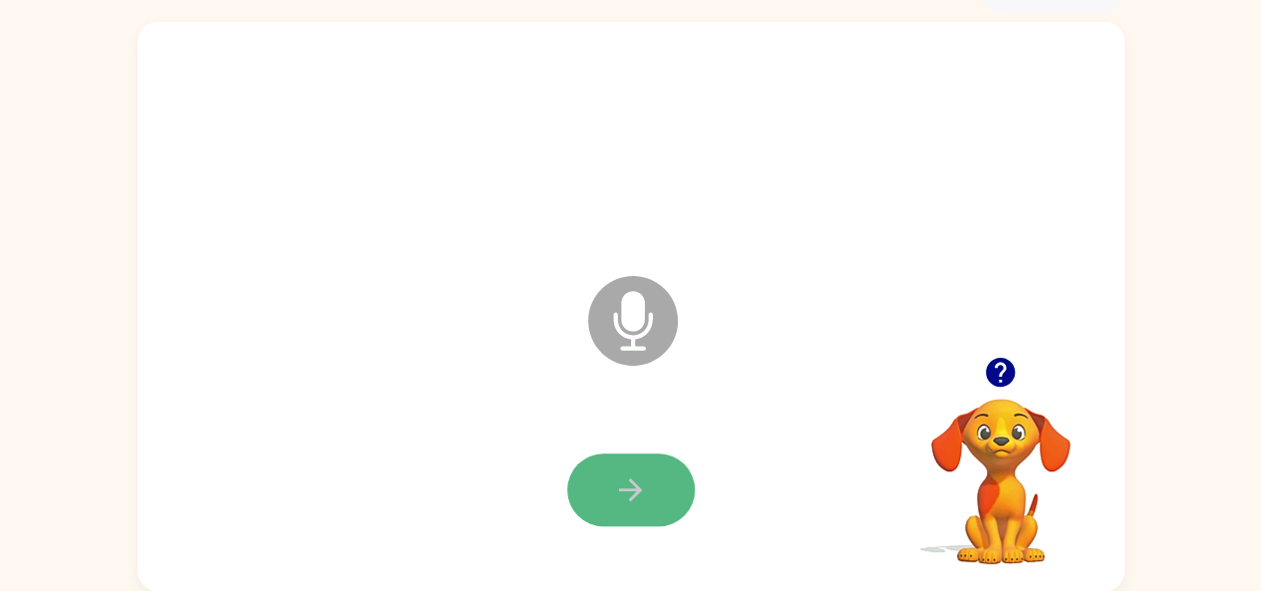
click at [626, 485] on icon "button" at bounding box center [630, 489] width 35 height 35
click at [615, 480] on icon "button" at bounding box center [630, 489] width 35 height 35
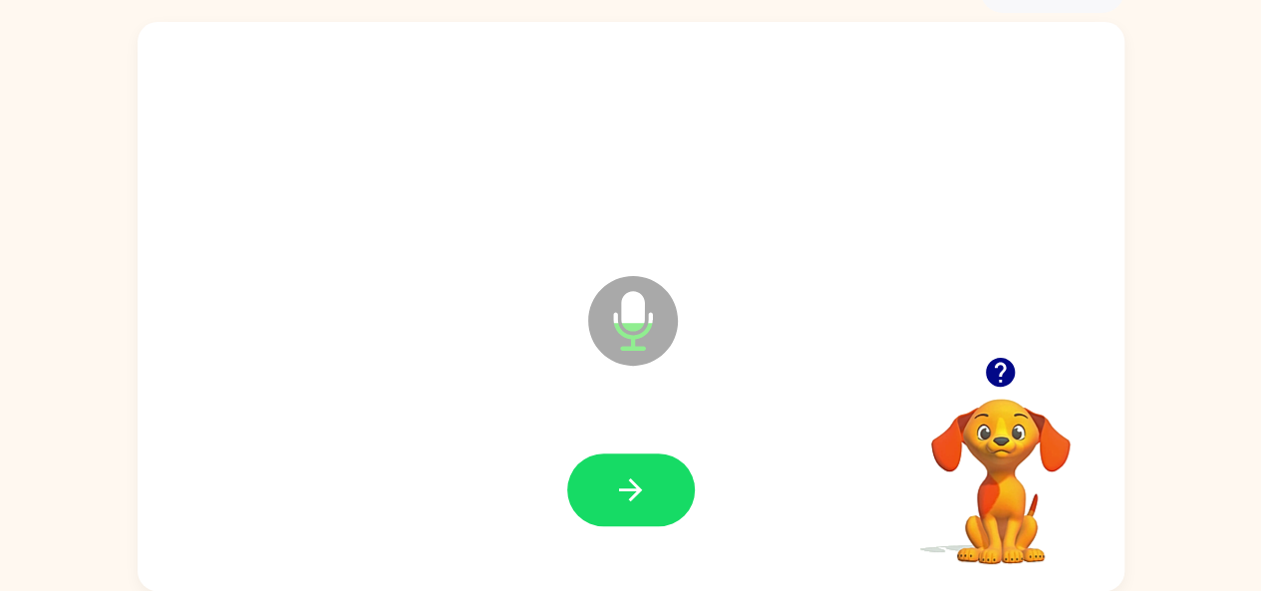
click at [615, 480] on icon "button" at bounding box center [630, 489] width 35 height 35
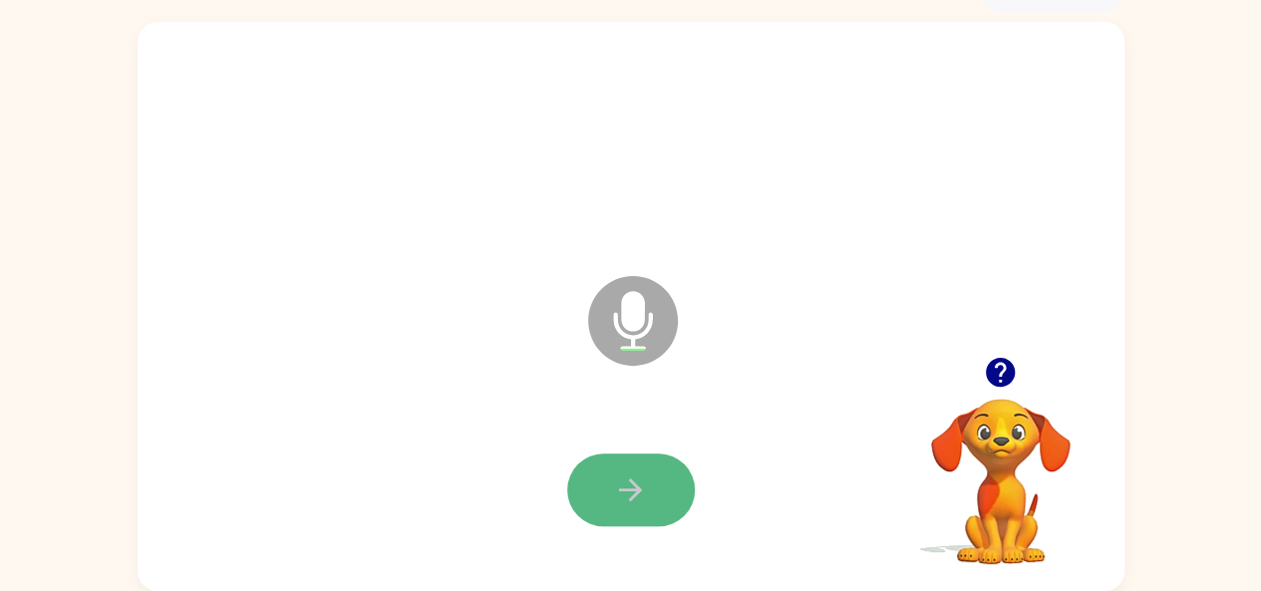
click at [597, 469] on button "button" at bounding box center [631, 490] width 128 height 73
click at [596, 468] on button "button" at bounding box center [631, 490] width 128 height 73
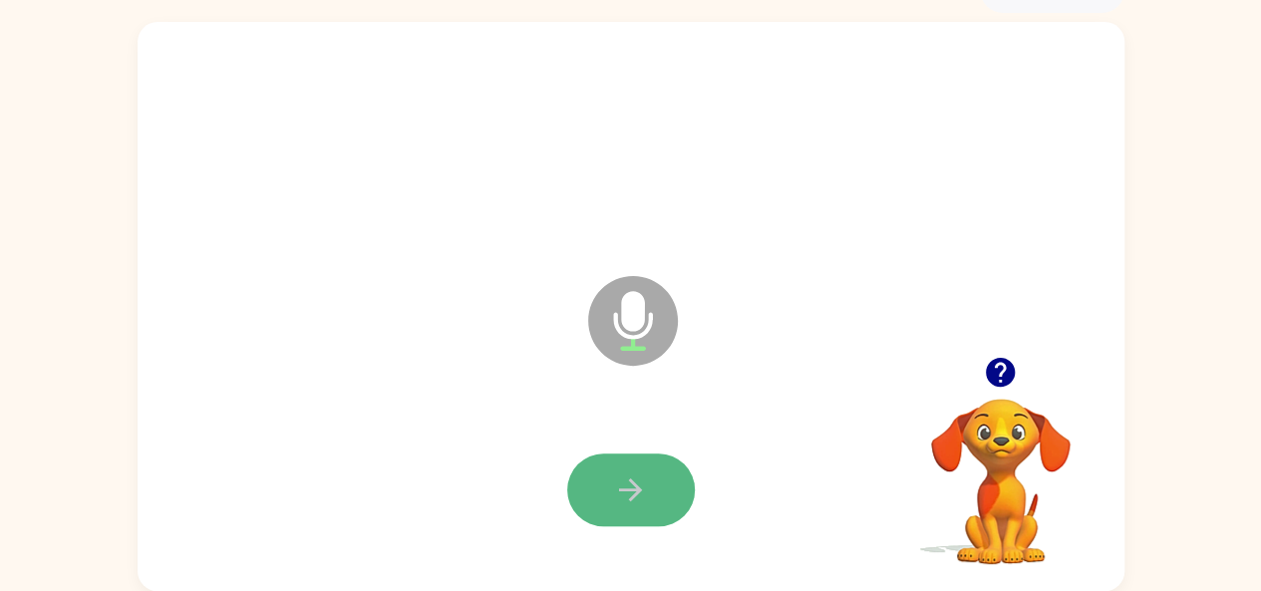
click at [597, 467] on button "button" at bounding box center [631, 490] width 128 height 73
click at [632, 482] on icon "button" at bounding box center [630, 489] width 23 height 23
click at [631, 483] on icon "button" at bounding box center [630, 489] width 35 height 35
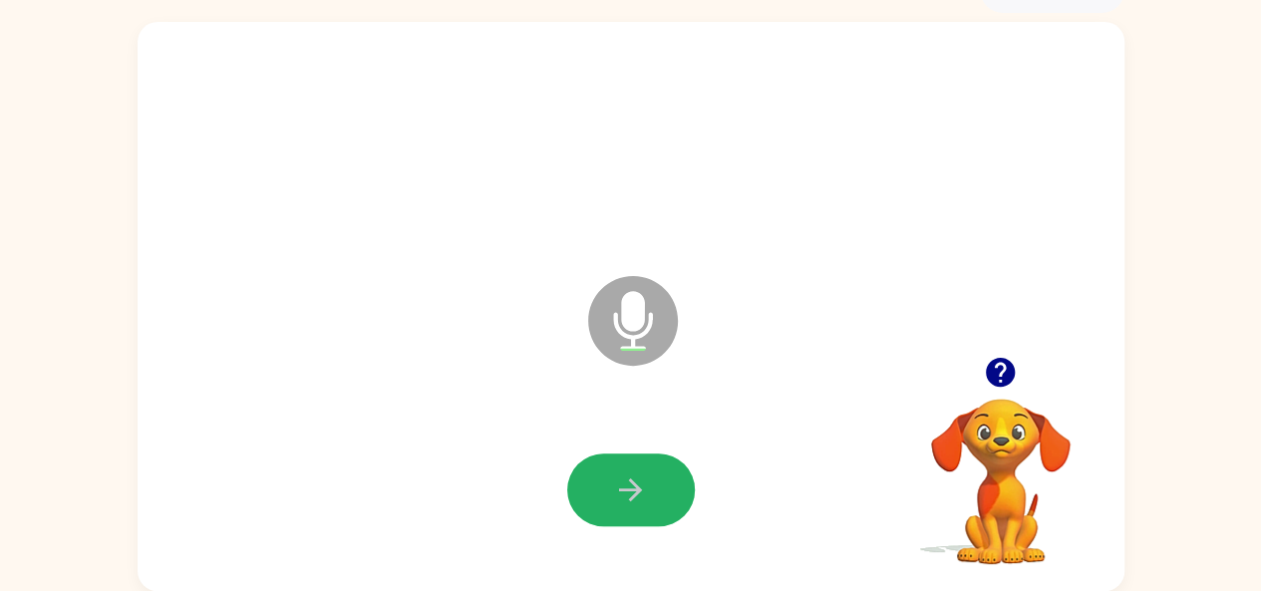
click at [633, 477] on icon "button" at bounding box center [630, 489] width 35 height 35
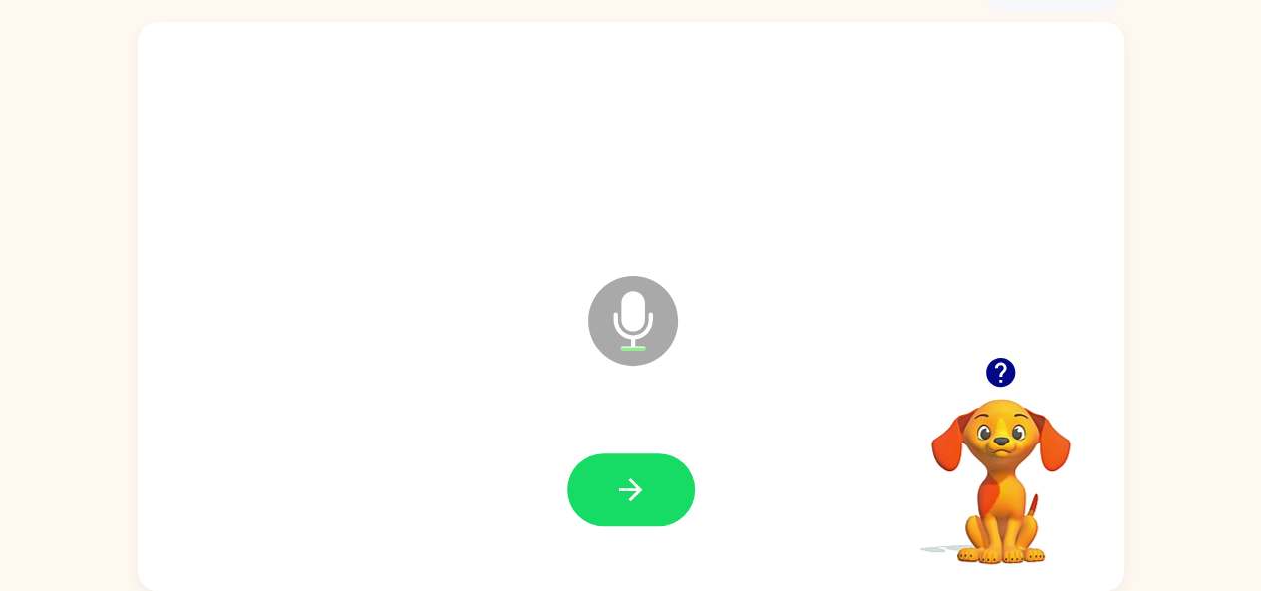
click at [633, 477] on icon "button" at bounding box center [630, 489] width 35 height 35
click at [634, 476] on icon "button" at bounding box center [630, 489] width 35 height 35
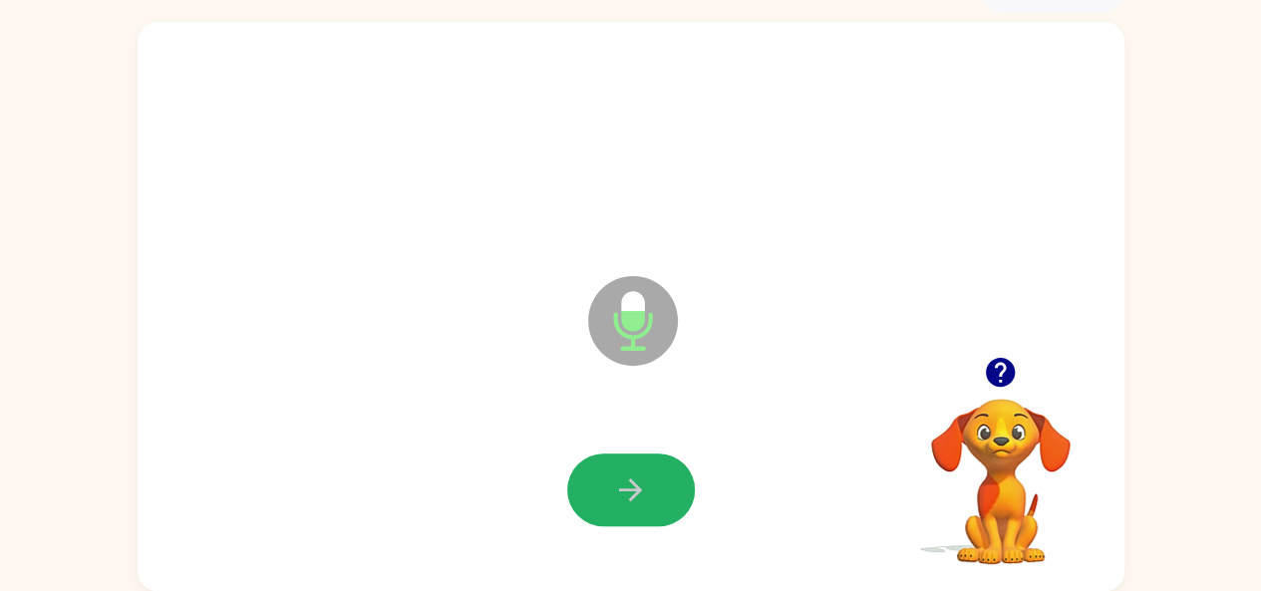
click at [634, 476] on icon "button" at bounding box center [630, 489] width 35 height 35
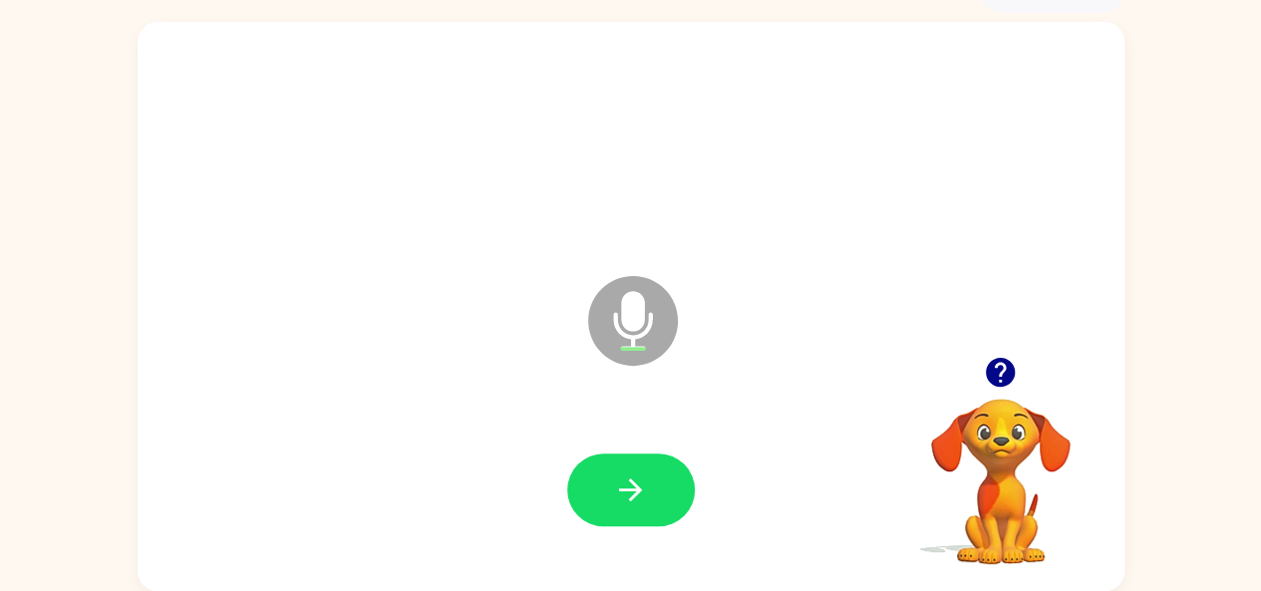
click at [634, 476] on icon "button" at bounding box center [630, 489] width 35 height 35
click at [618, 471] on button "button" at bounding box center [631, 490] width 128 height 73
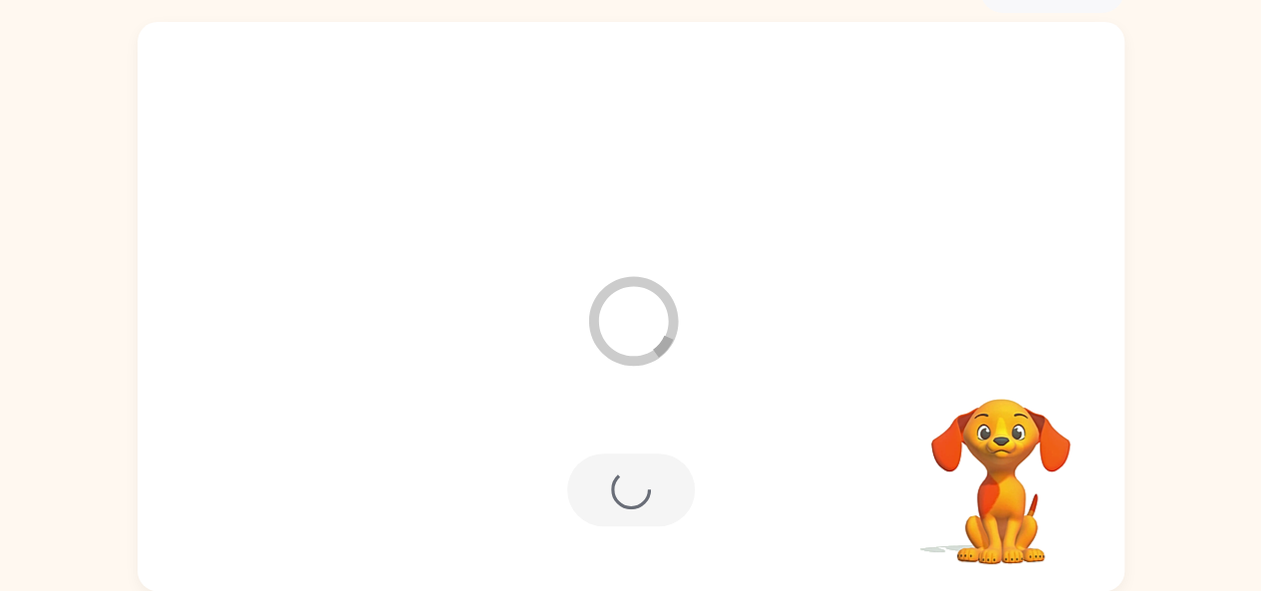
scroll to position [74, 0]
